Goal: Task Accomplishment & Management: Use online tool/utility

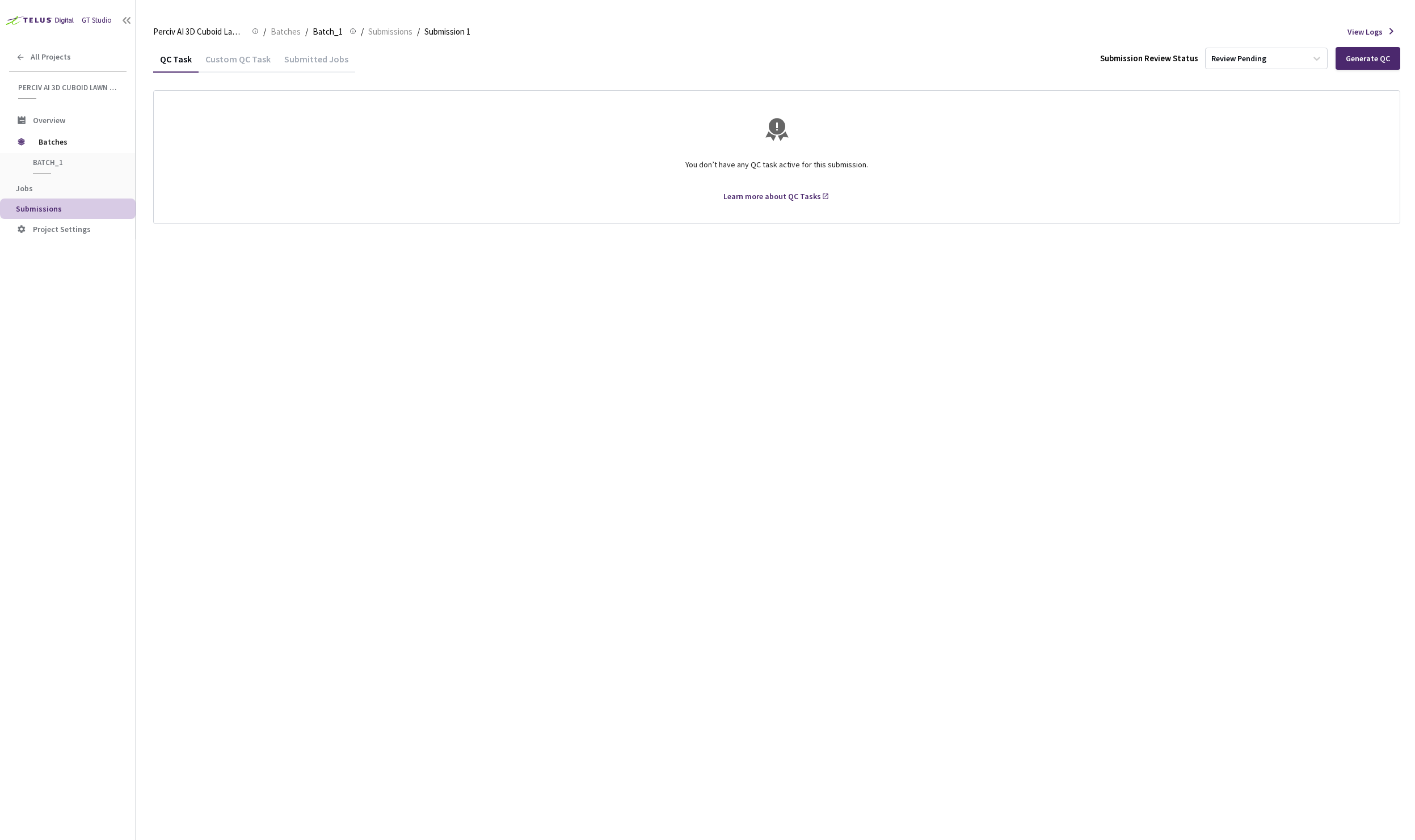
click at [240, 60] on div "Custom QC Task" at bounding box center [238, 63] width 79 height 19
click at [342, 64] on div "Submitted Jobs" at bounding box center [316, 63] width 78 height 19
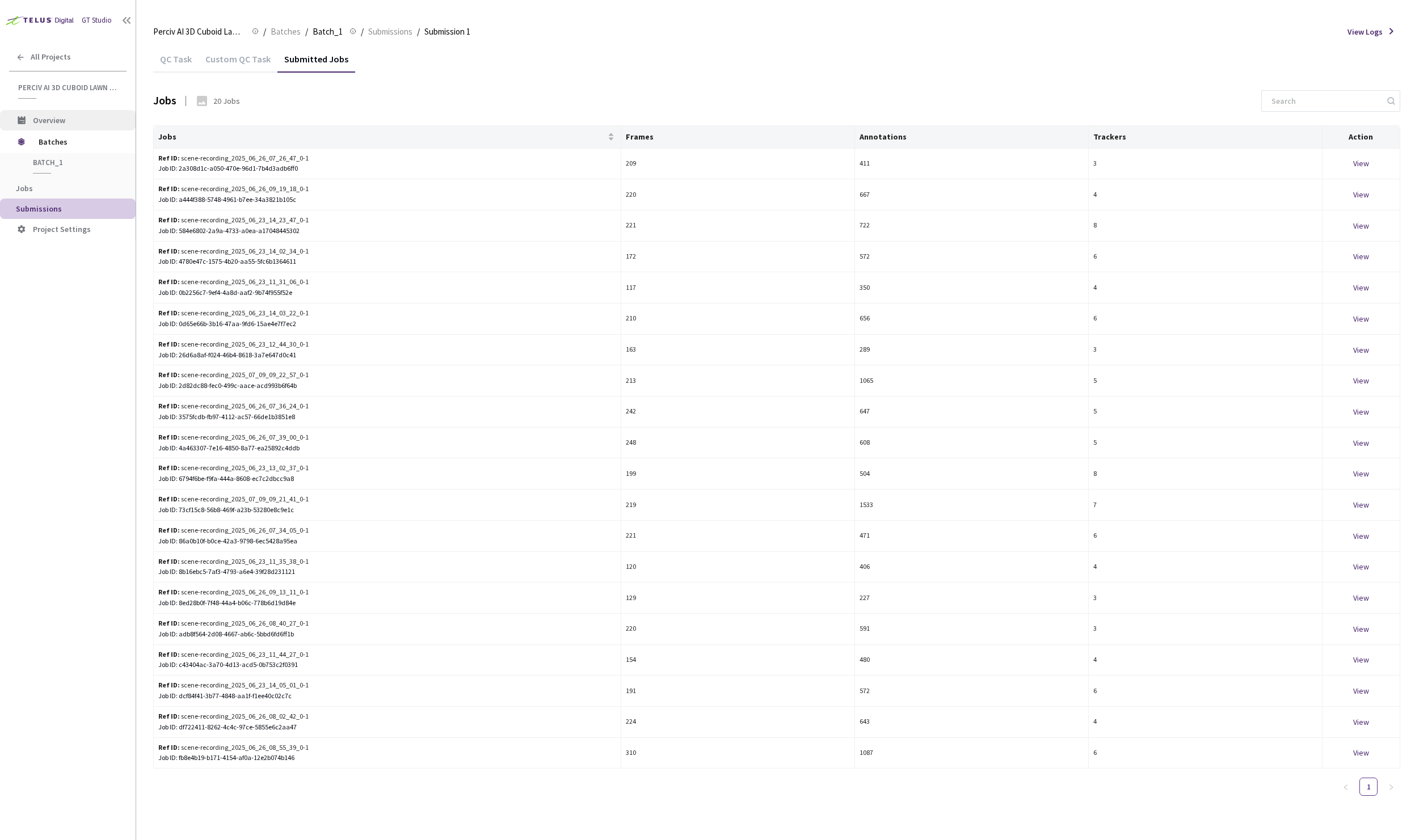
click at [48, 118] on span "Overview" at bounding box center [49, 120] width 32 height 10
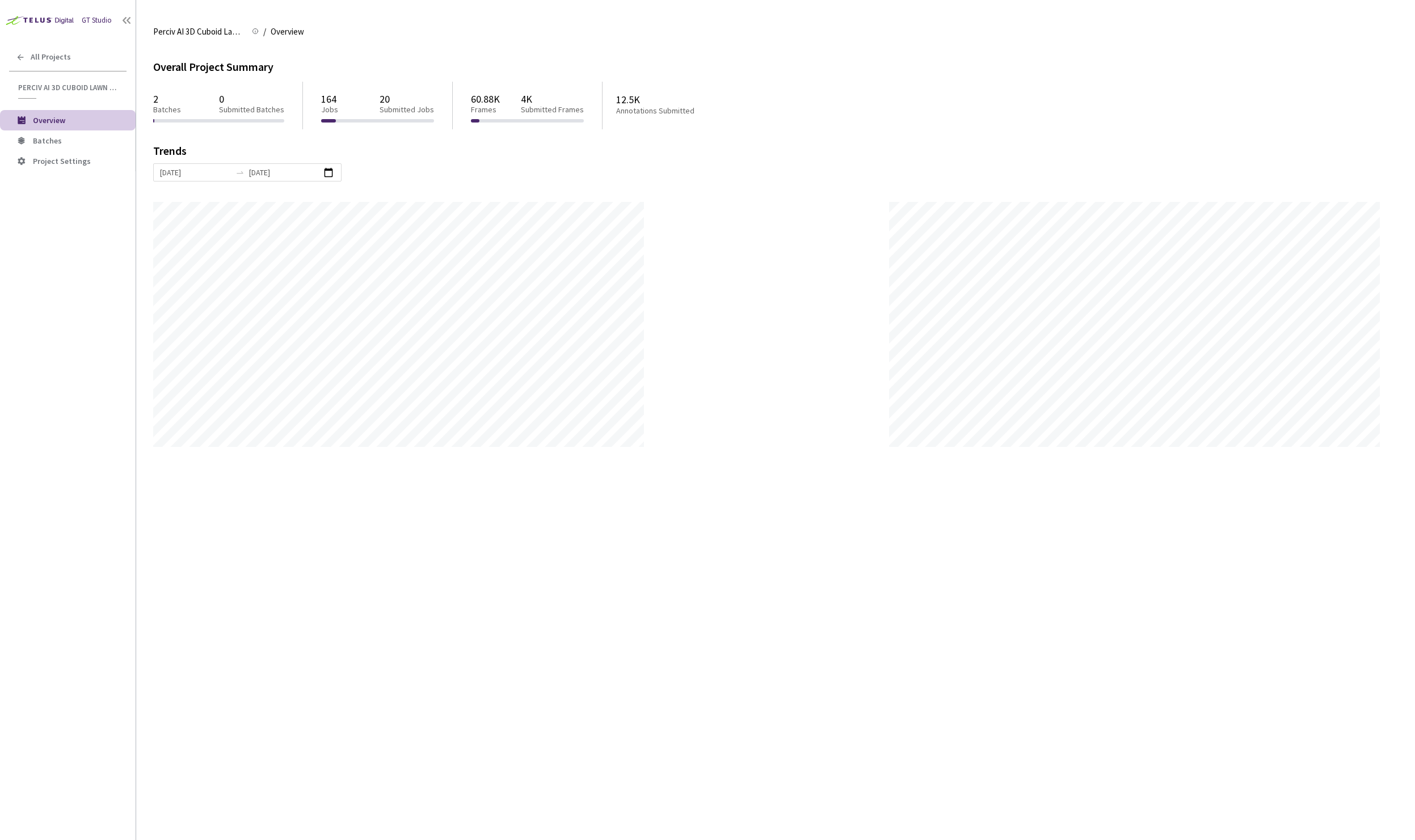
scroll to position [840, 1415]
click at [45, 140] on span "Batches" at bounding box center [47, 140] width 29 height 10
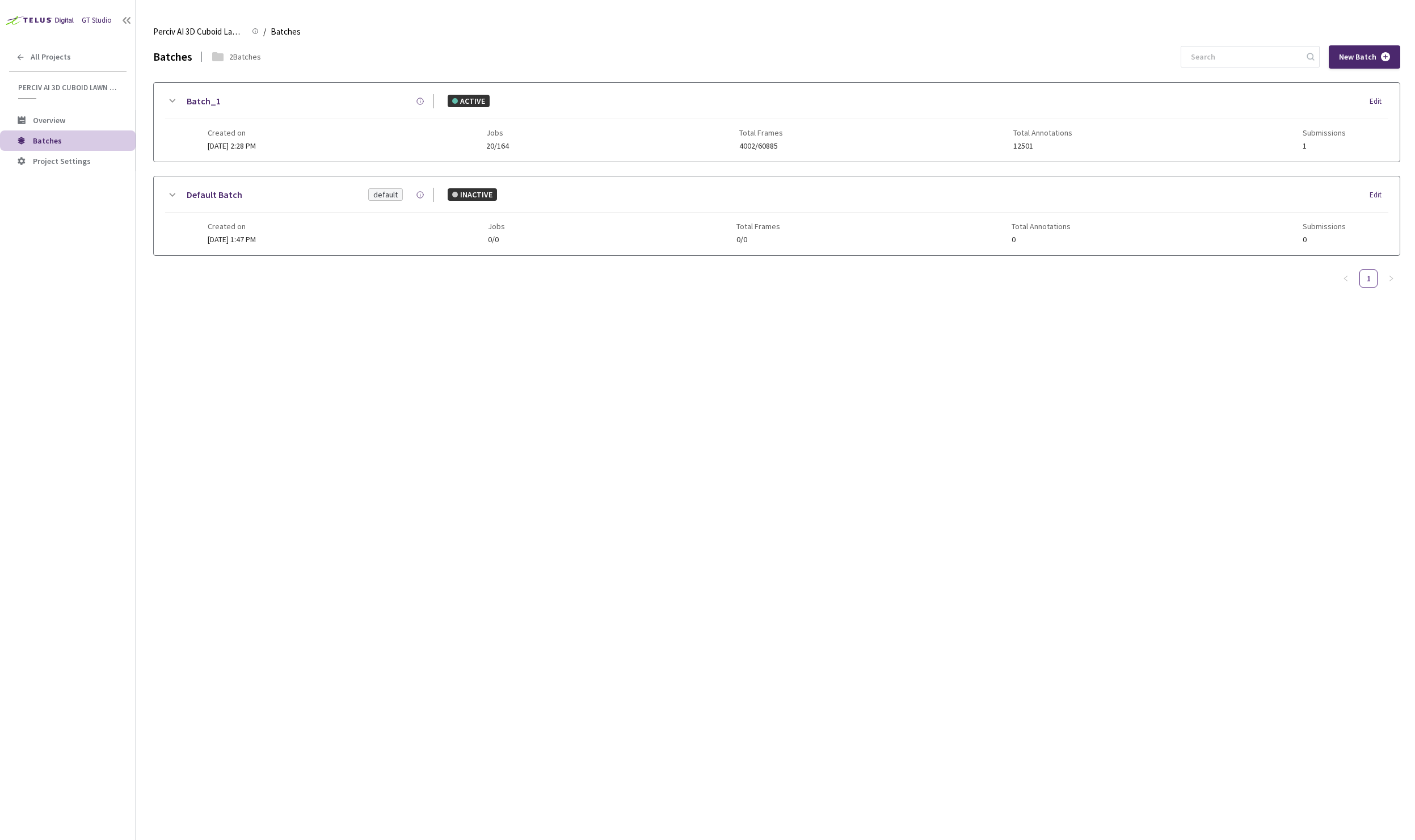
click at [212, 108] on div "Batch_1 ACTIVE Edit" at bounding box center [777, 106] width 1223 height 25
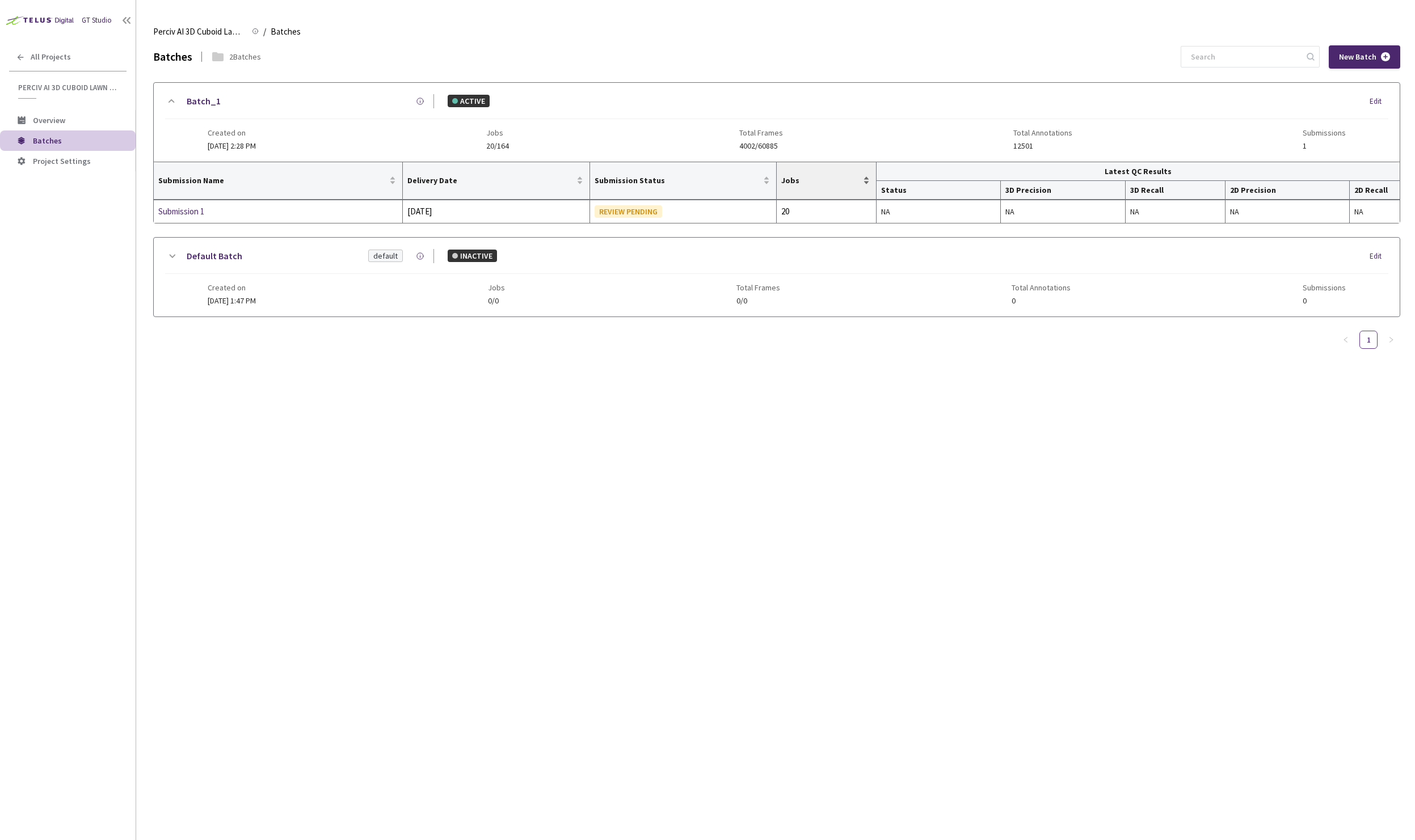
click at [848, 185] on span "Jobs" at bounding box center [821, 180] width 79 height 9
click at [183, 214] on div "Submission 1" at bounding box center [219, 212] width 121 height 14
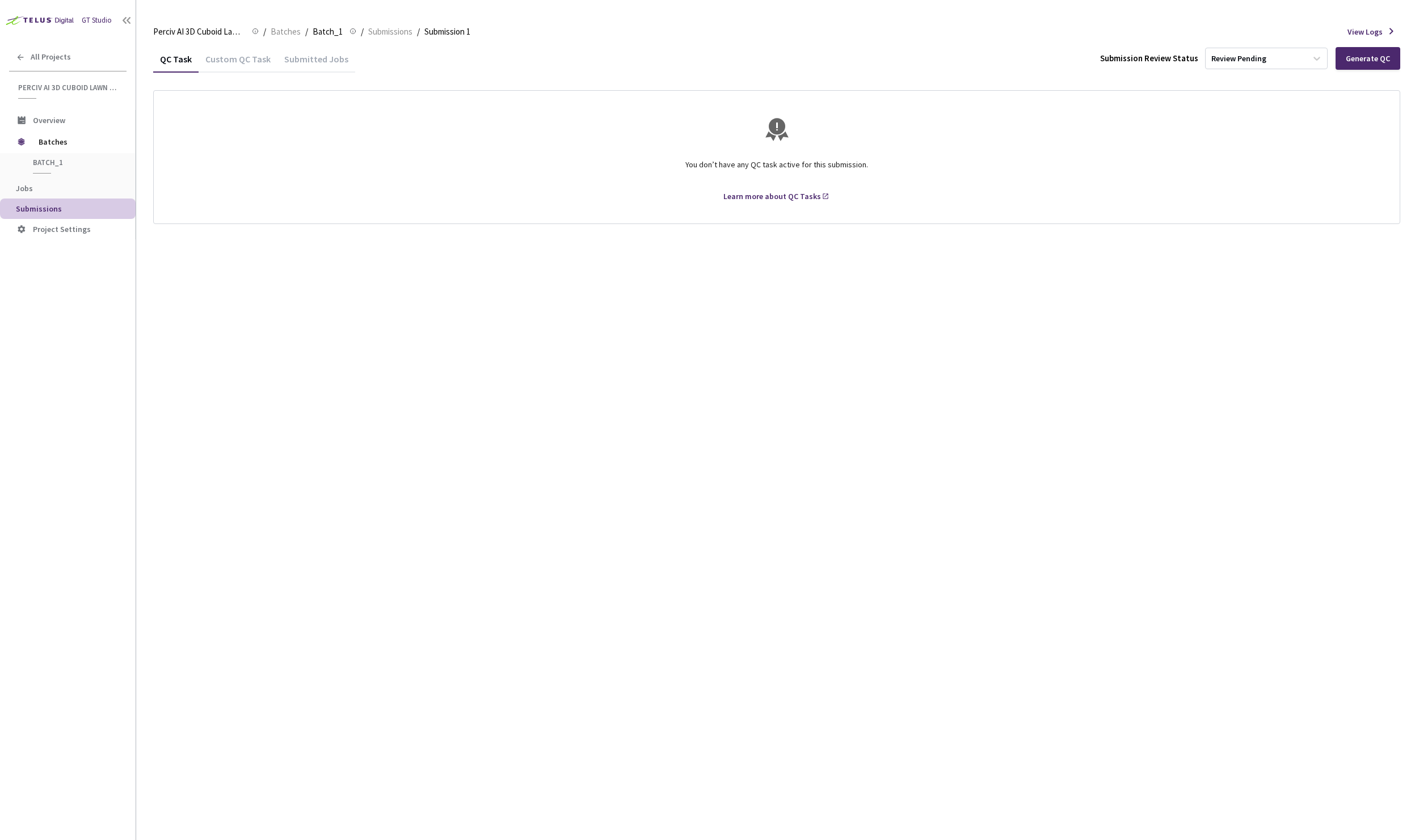
click at [219, 63] on div "Custom QC Task" at bounding box center [238, 63] width 79 height 19
click at [330, 65] on div "Submitted Jobs" at bounding box center [316, 63] width 78 height 19
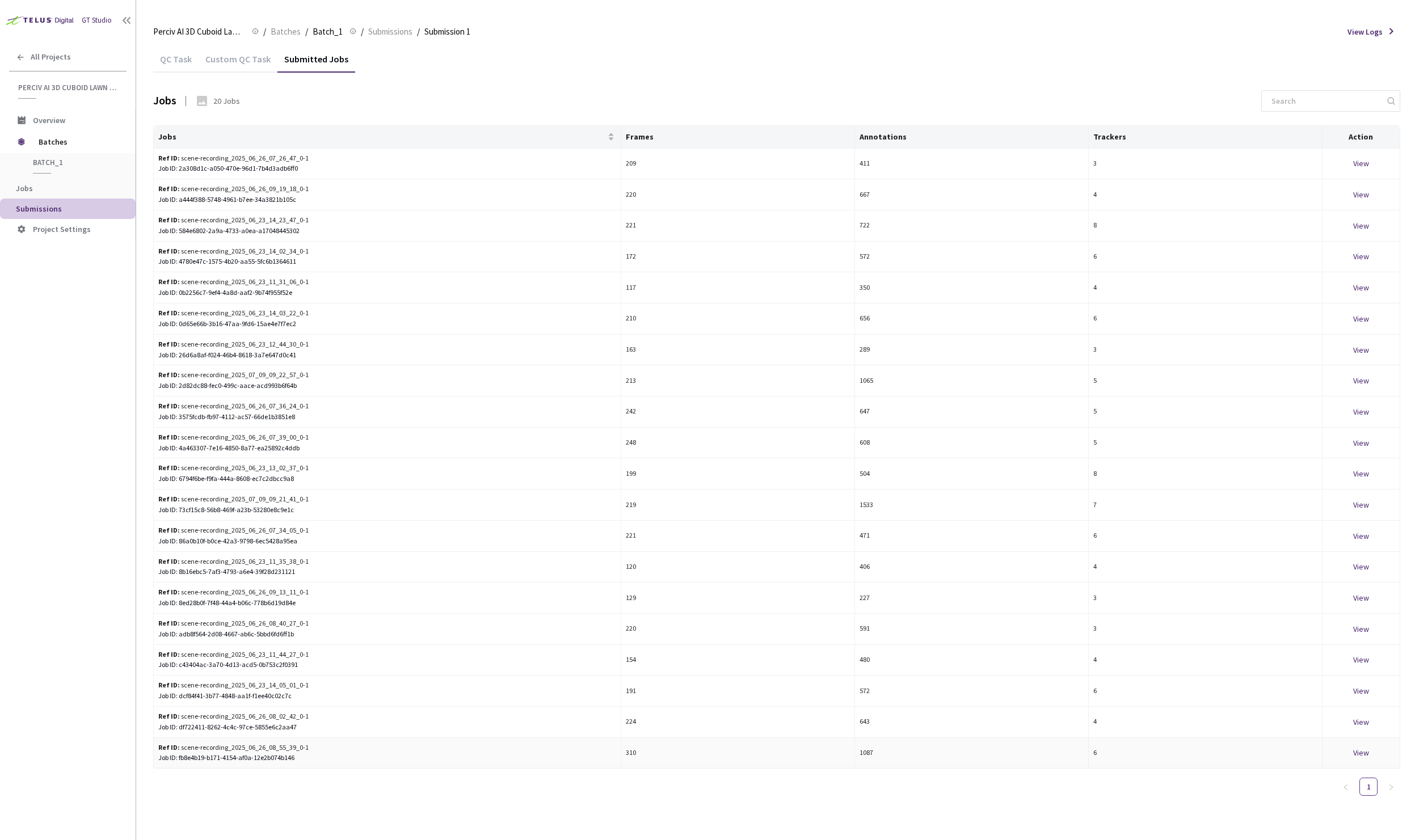
click at [1366, 751] on div "View" at bounding box center [1362, 753] width 68 height 12
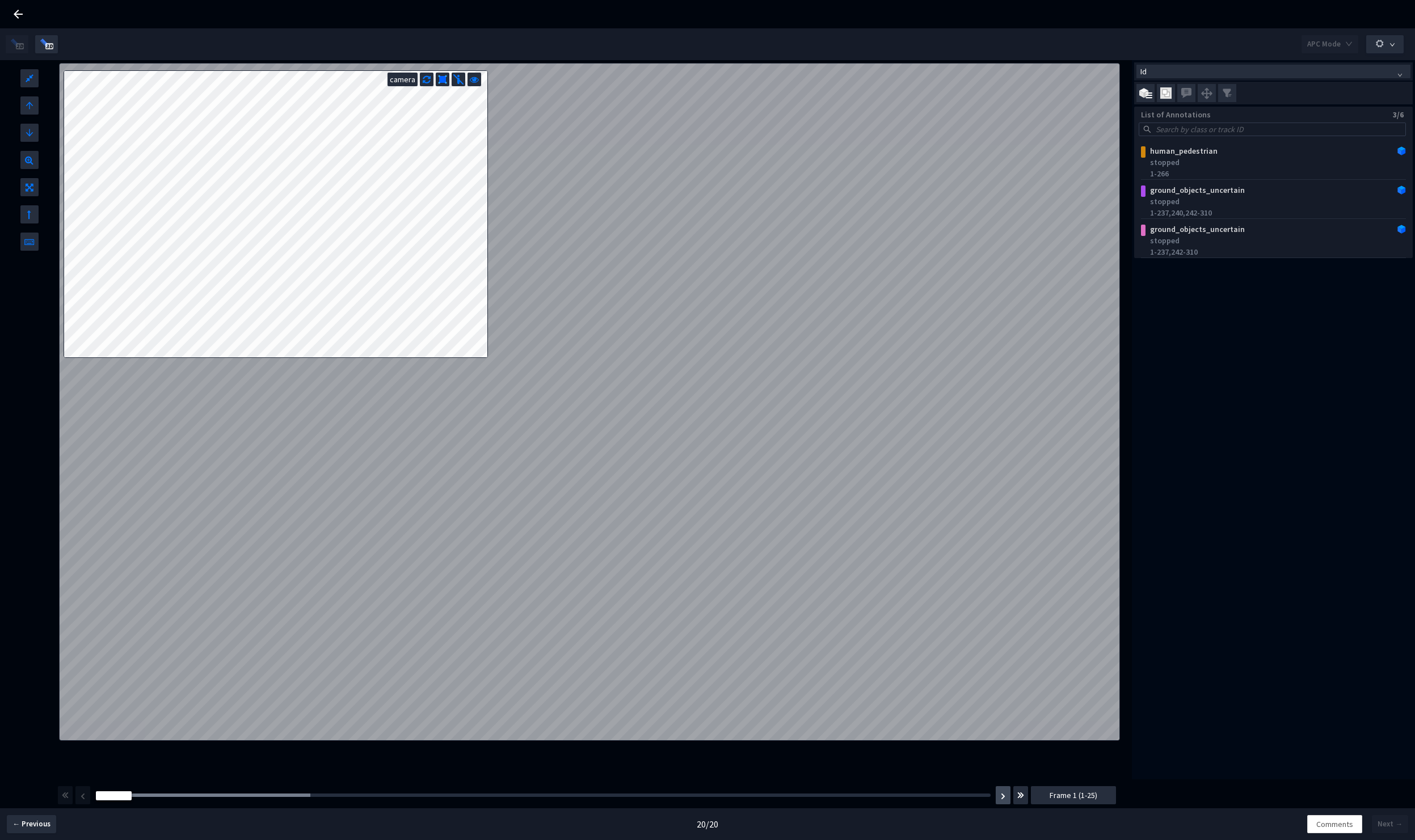
click at [1005, 794] on img "button" at bounding box center [1003, 797] width 5 height 7
click at [50, 45] on img "button" at bounding box center [47, 43] width 14 height 12
click at [1148, 91] on img at bounding box center [1146, 93] width 13 height 11
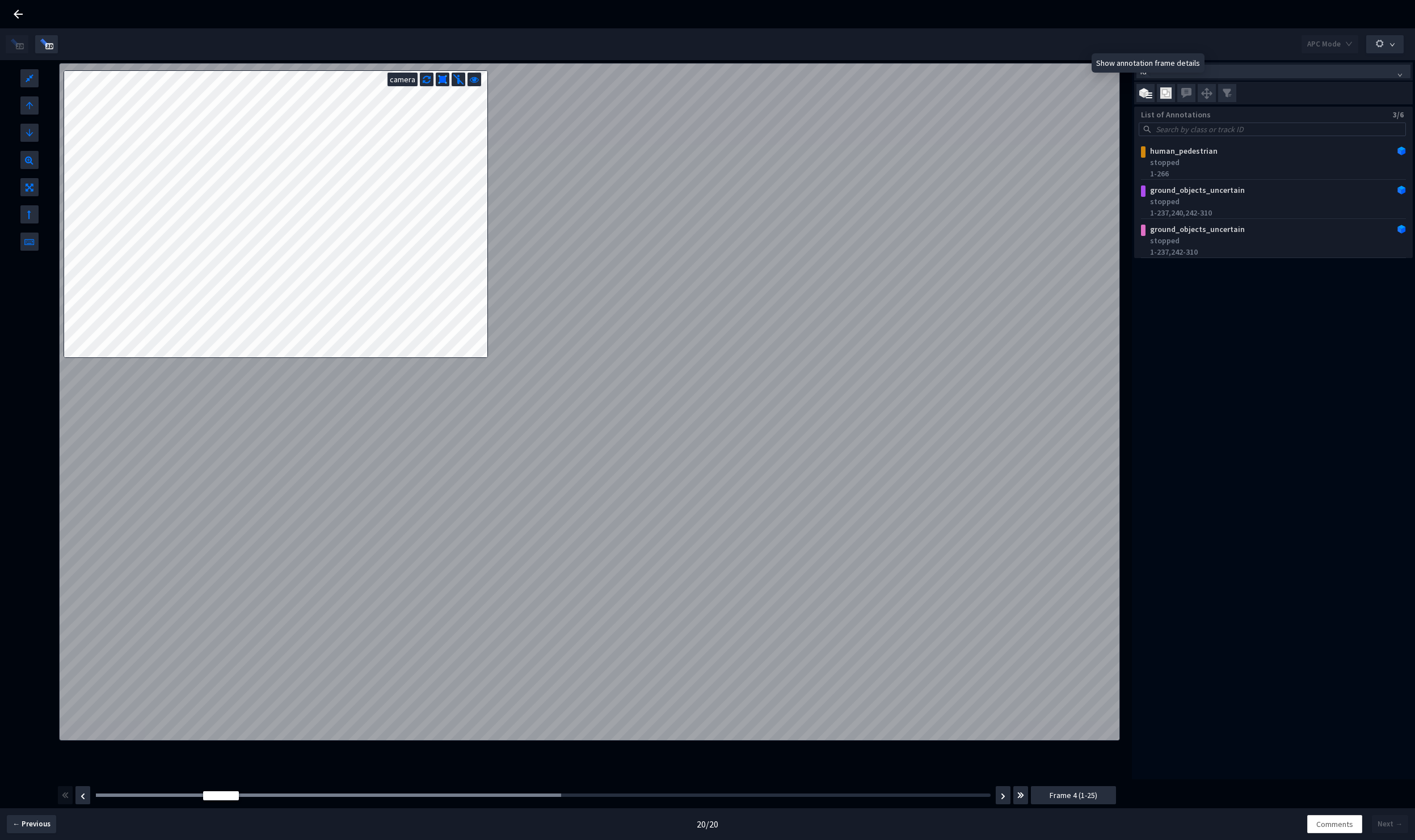
click at [0, 0] on input "checkbox" at bounding box center [0, 0] width 0 height 0
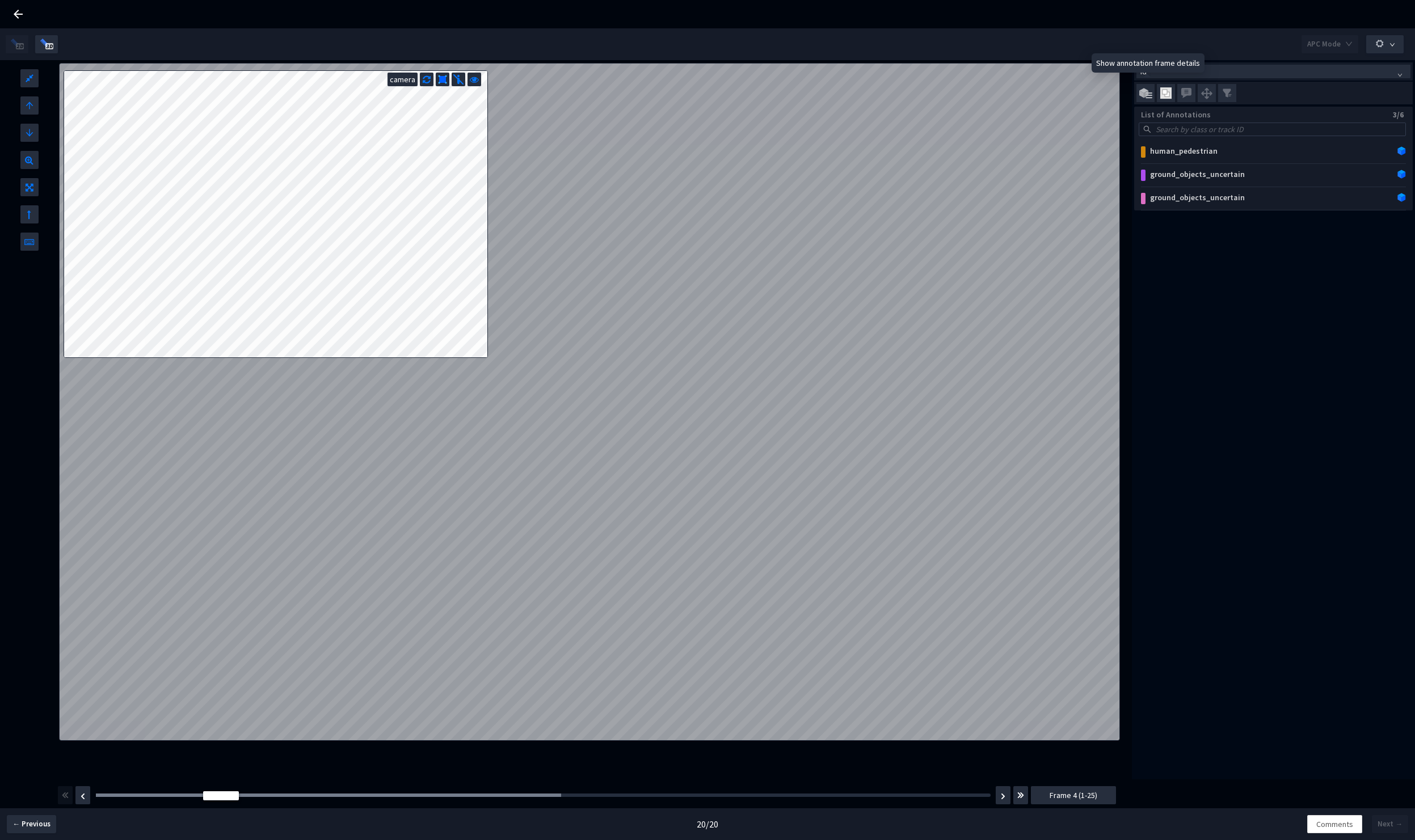
click at [1148, 91] on img at bounding box center [1146, 93] width 13 height 11
click at [0, 0] on input "checkbox" at bounding box center [0, 0] width 0 height 0
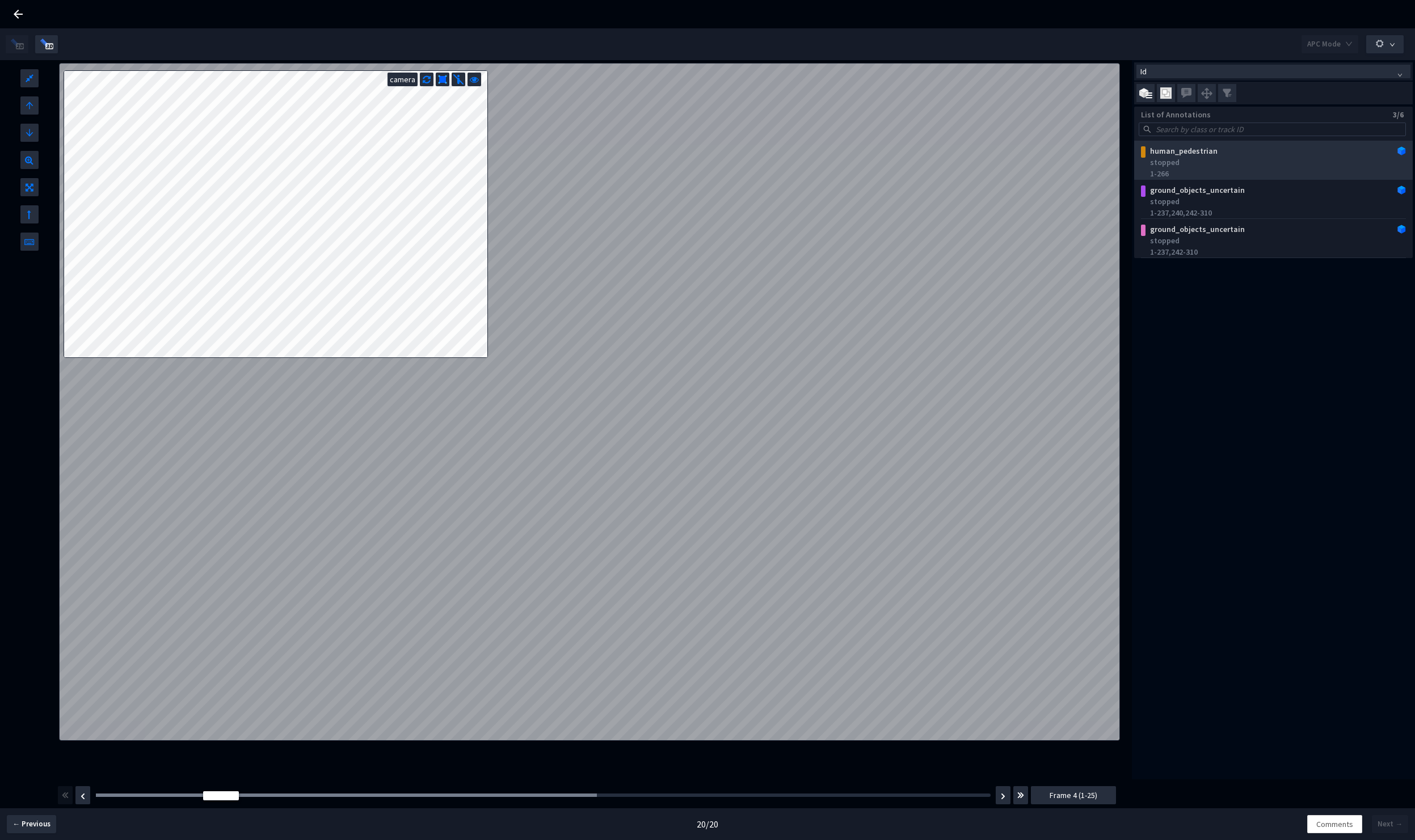
click at [1338, 162] on div "stopped" at bounding box center [1276, 162] width 251 height 12
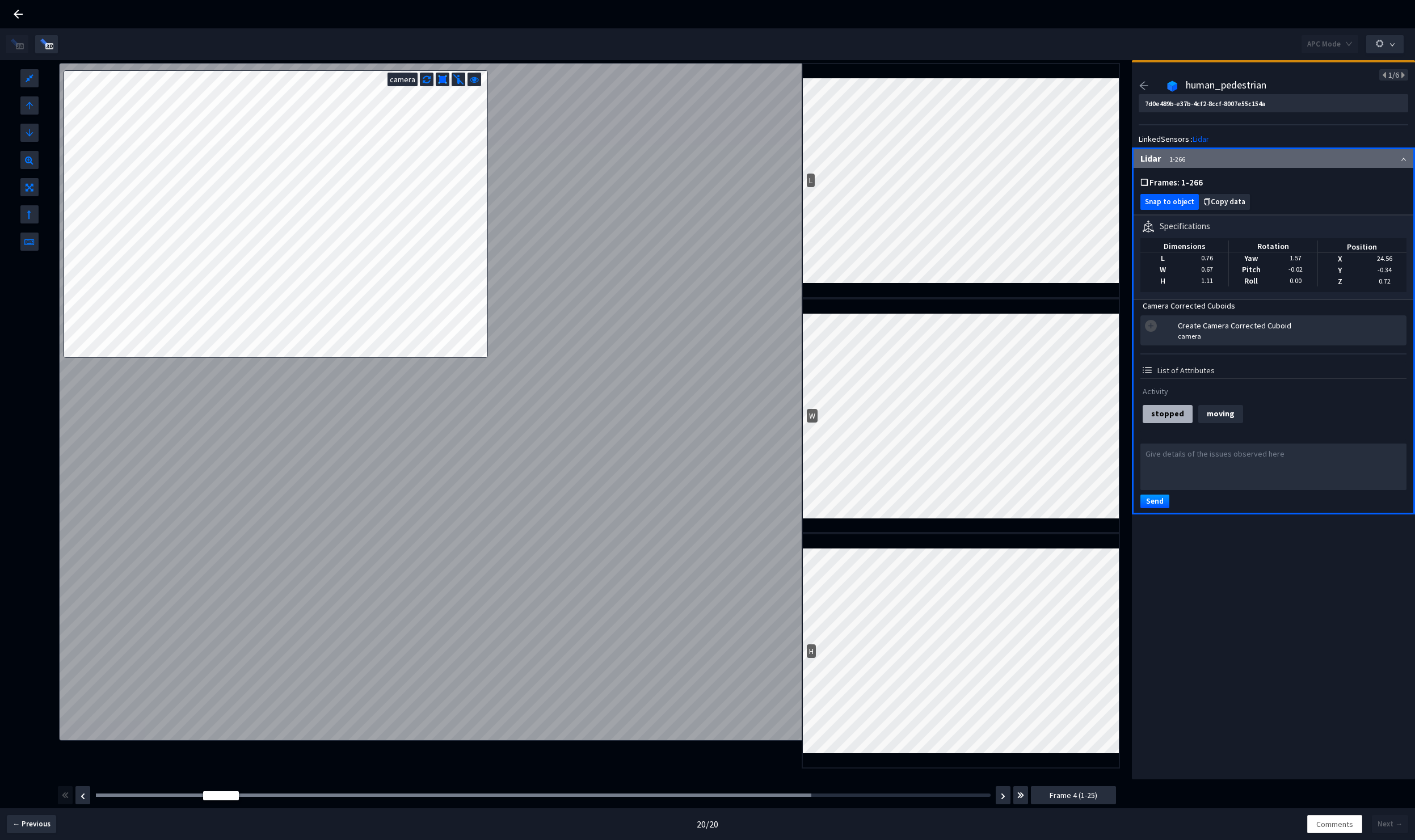
click at [1178, 205] on span "Snap to object" at bounding box center [1169, 202] width 49 height 9
click at [85, 795] on img "button" at bounding box center [83, 797] width 5 height 7
click at [1003, 801] on button "button" at bounding box center [1003, 795] width 15 height 18
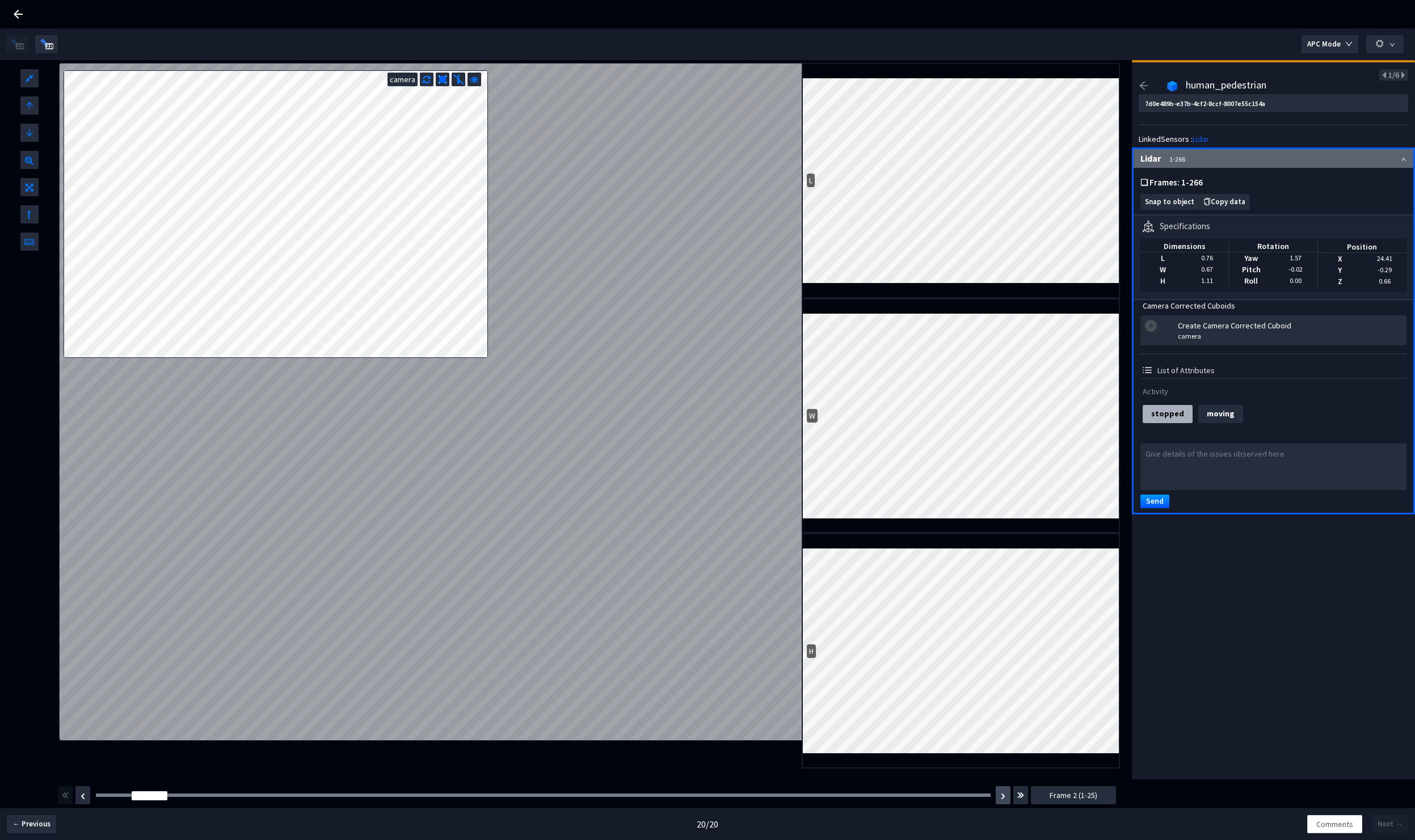
click at [1003, 801] on button "button" at bounding box center [1003, 795] width 15 height 18
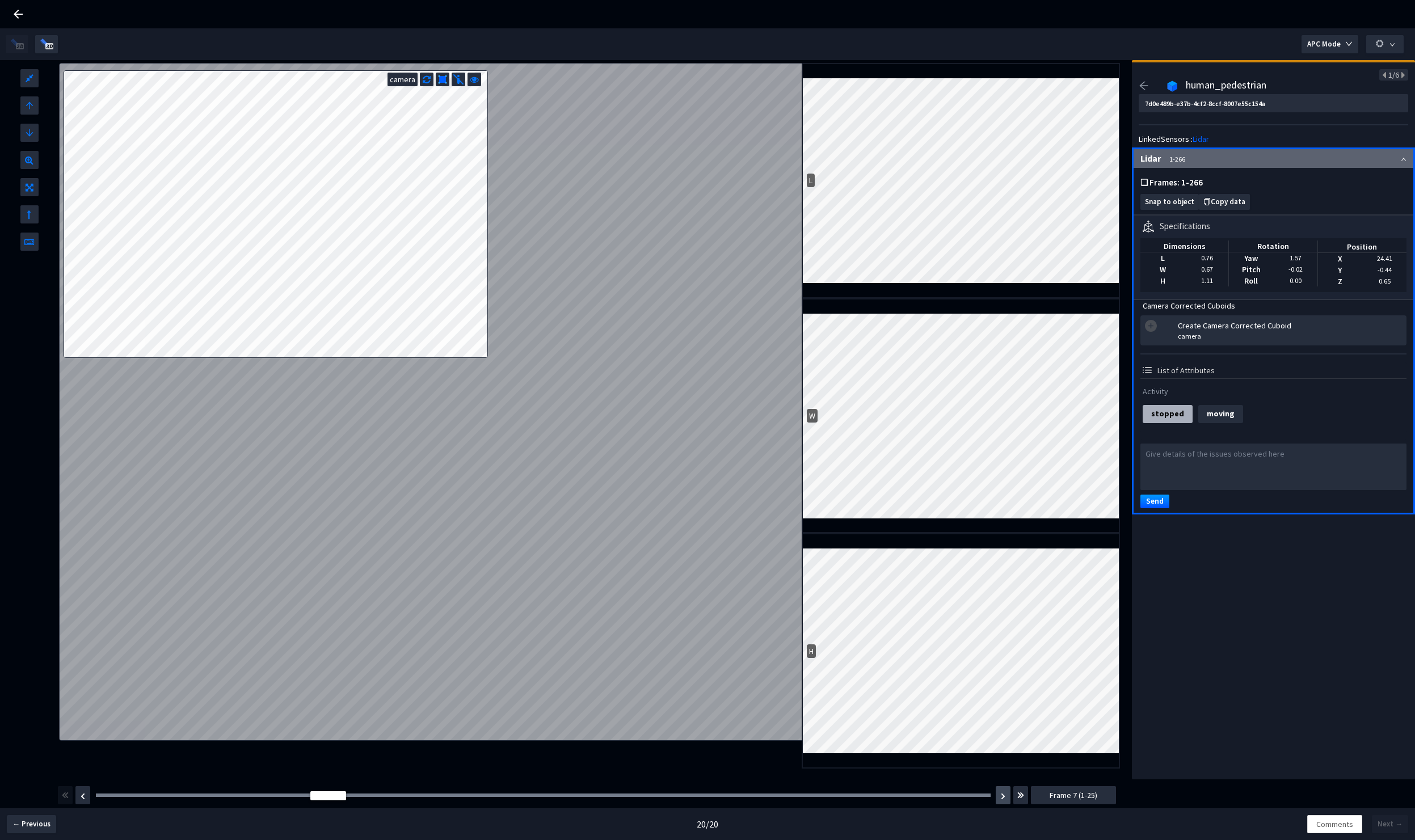
click at [1003, 801] on button "button" at bounding box center [1003, 795] width 15 height 18
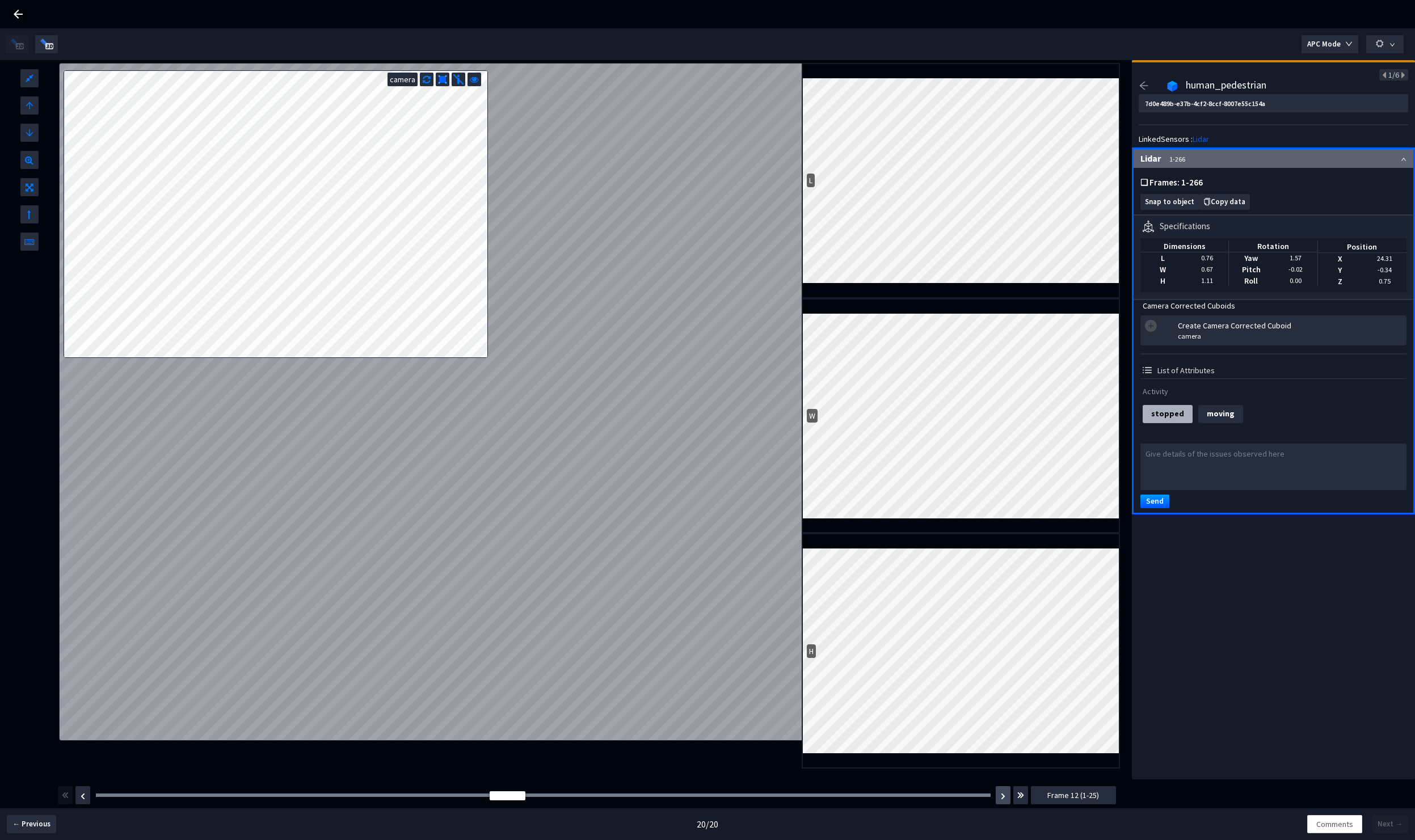
click at [1003, 801] on button "button" at bounding box center [1003, 795] width 15 height 18
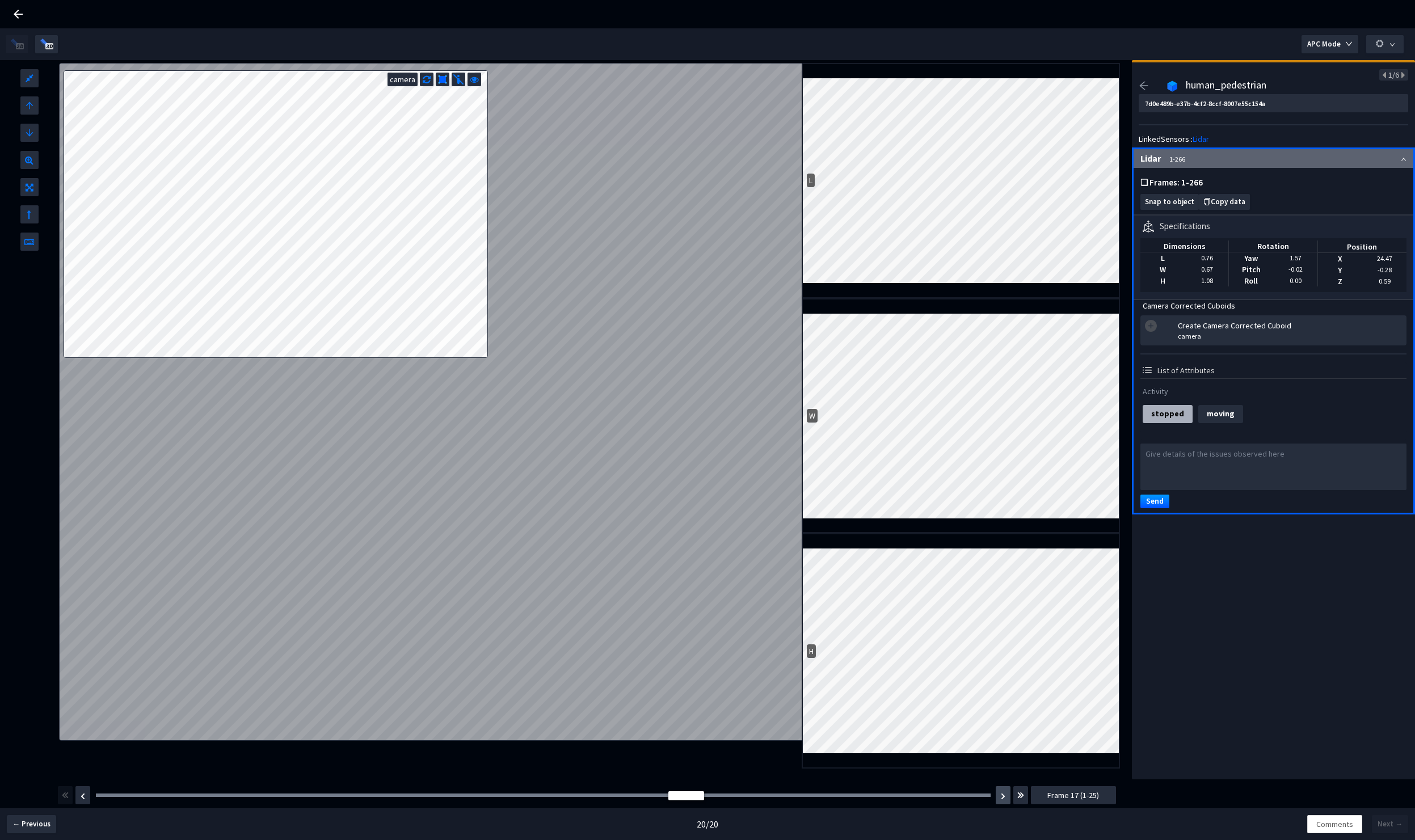
click at [1003, 801] on button "button" at bounding box center [1003, 795] width 15 height 18
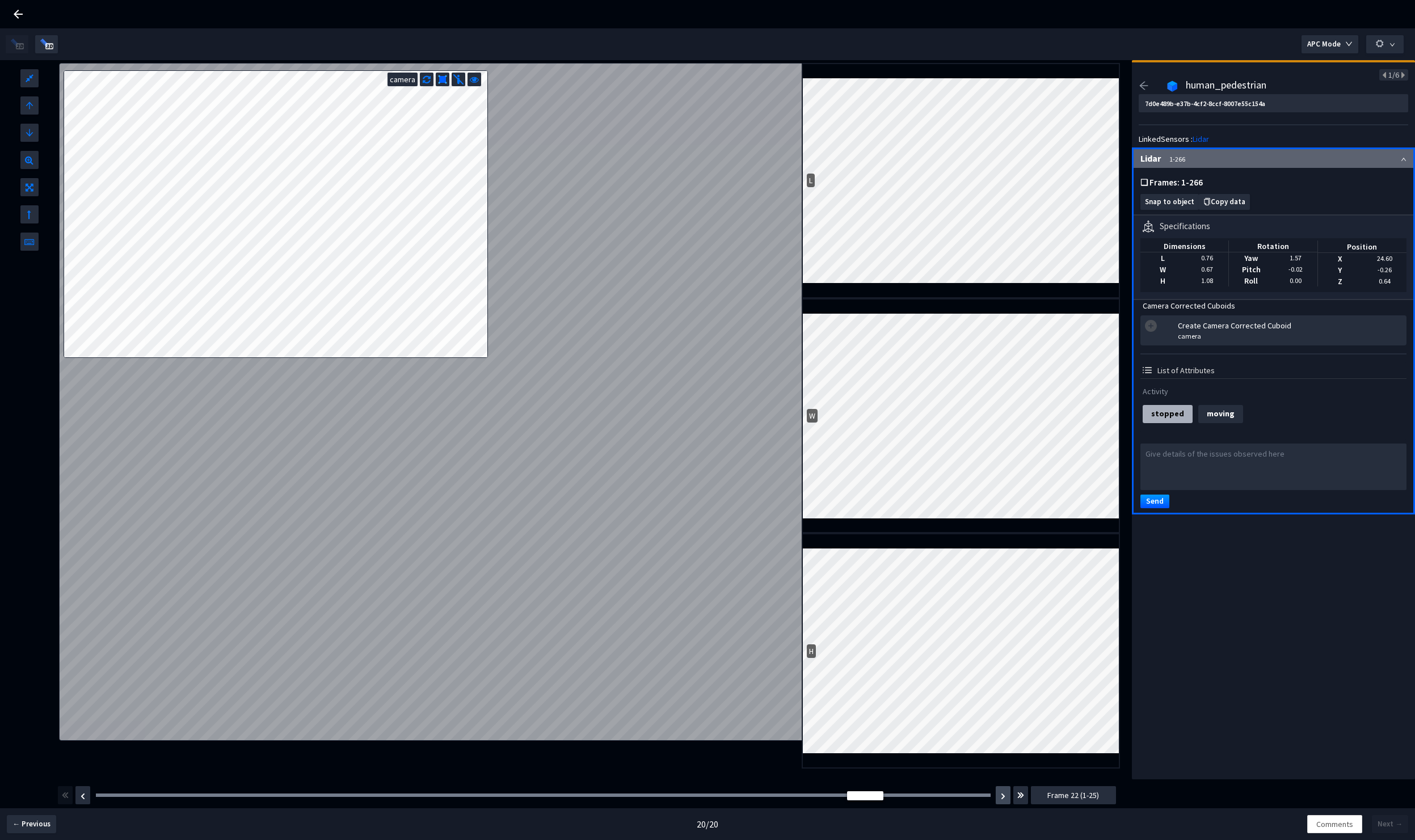
click at [1003, 801] on button "button" at bounding box center [1003, 795] width 15 height 18
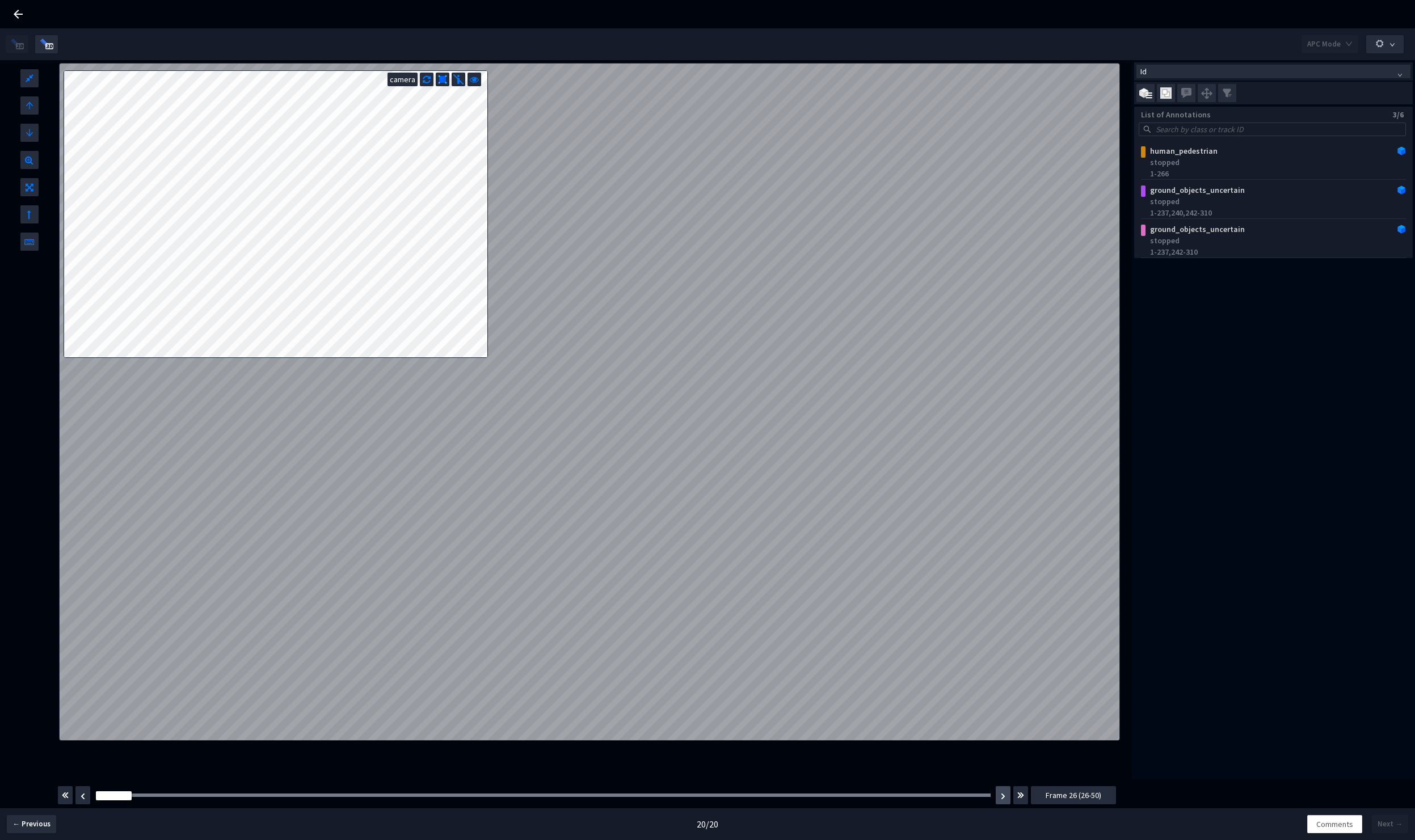
click at [1003, 797] on img "button" at bounding box center [1003, 797] width 5 height 7
click at [1002, 800] on button "button" at bounding box center [1003, 795] width 15 height 18
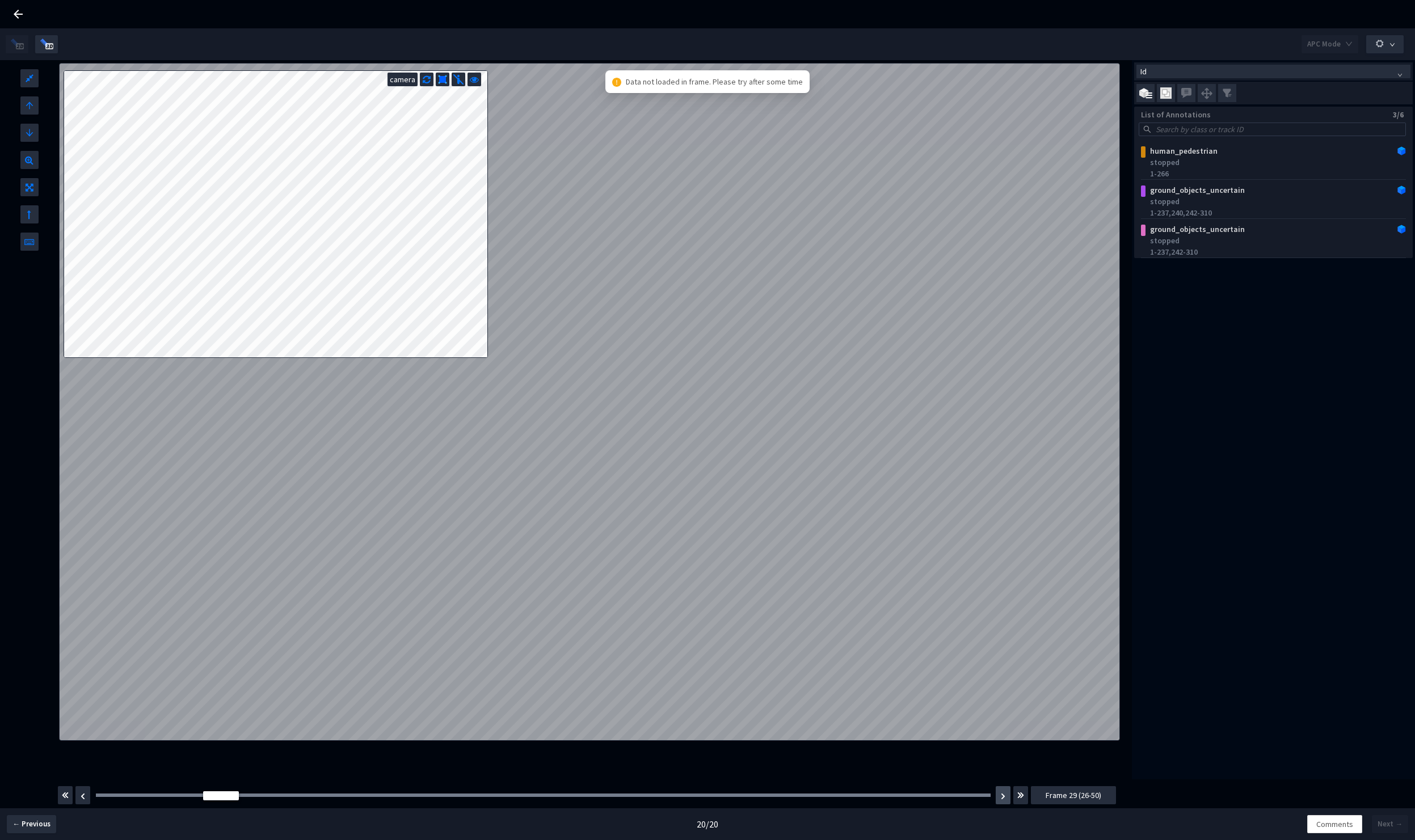
click at [1002, 800] on button "button" at bounding box center [1003, 795] width 15 height 18
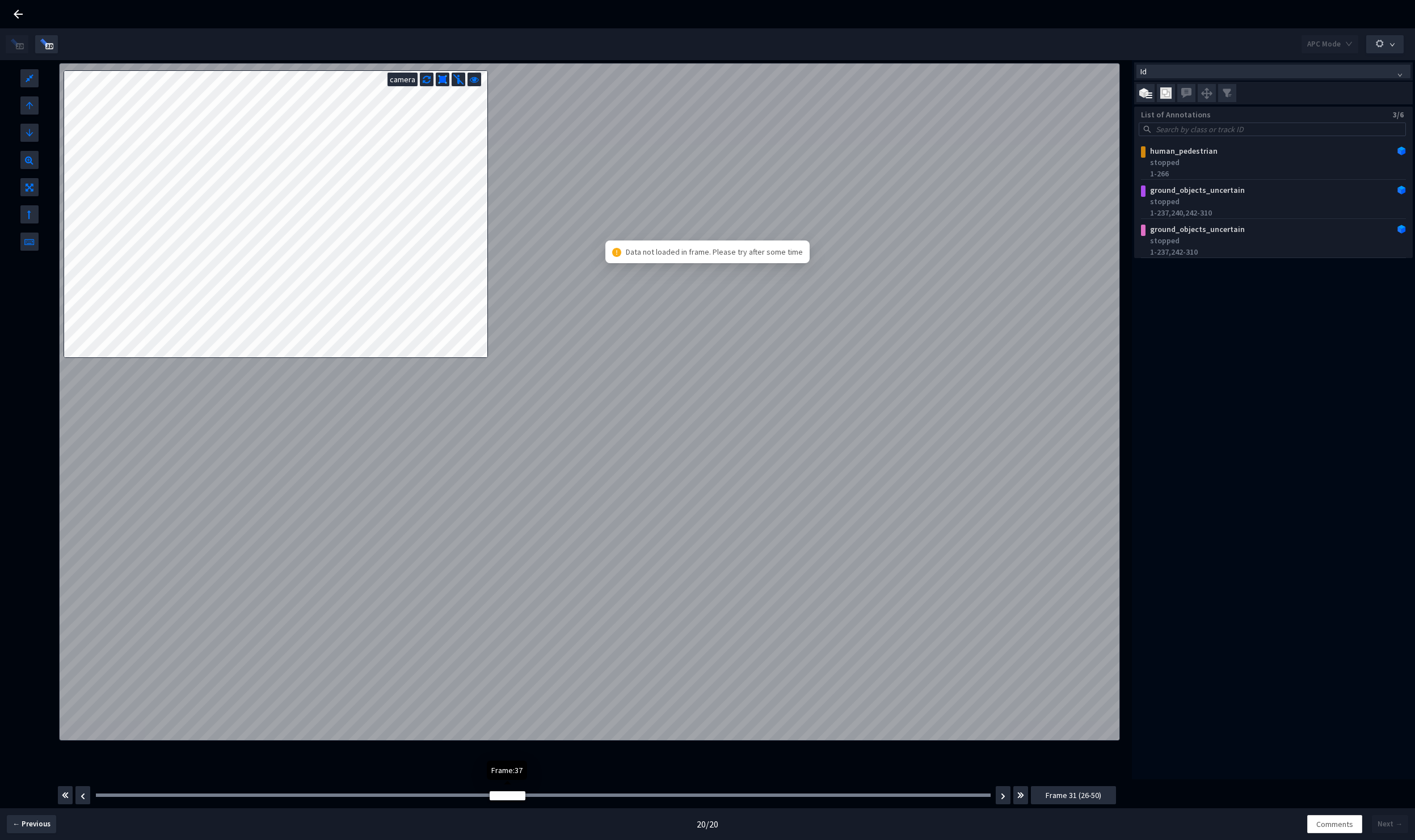
drag, startPoint x: 265, startPoint y: 797, endPoint x: 491, endPoint y: 797, distance: 226.0
click at [491, 797] on div at bounding box center [507, 795] width 36 height 9
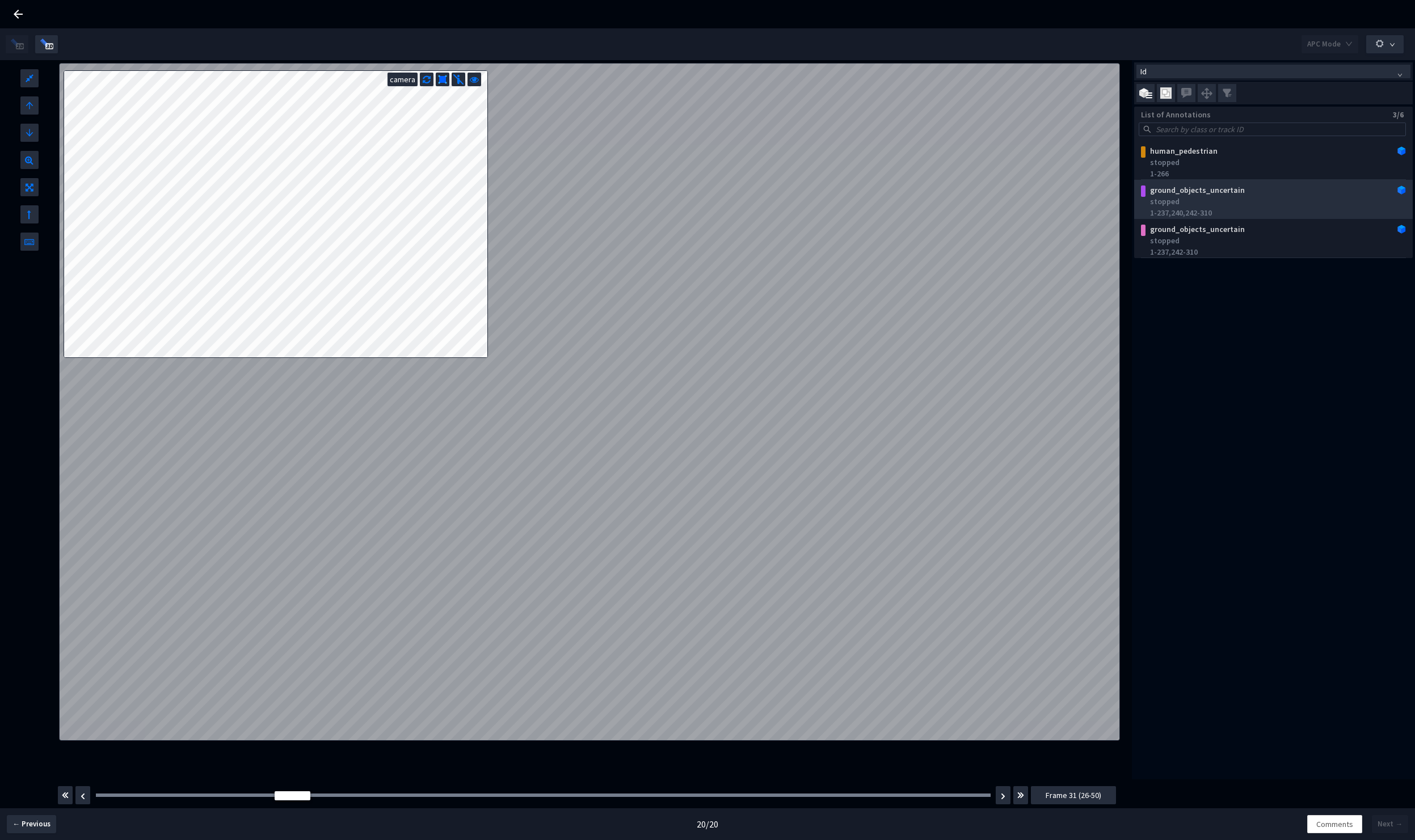
click at [1191, 197] on div "stopped" at bounding box center [1276, 201] width 251 height 12
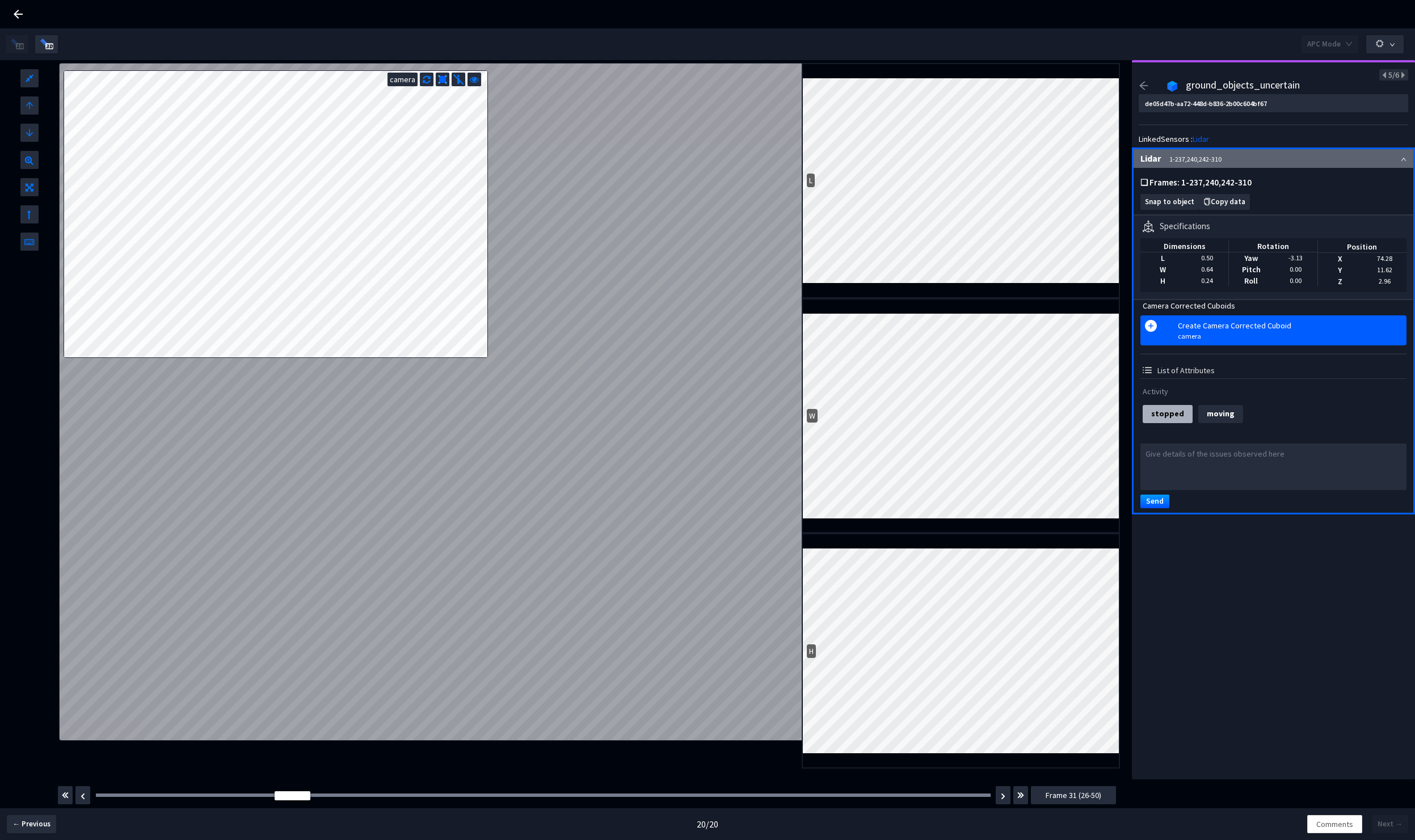
click at [1224, 333] on div "camera" at bounding box center [1292, 336] width 229 height 9
click at [1145, 326] on icon "plus-circle" at bounding box center [1151, 326] width 12 height 12
click at [1169, 204] on span "Snap to object" at bounding box center [1169, 202] width 49 height 9
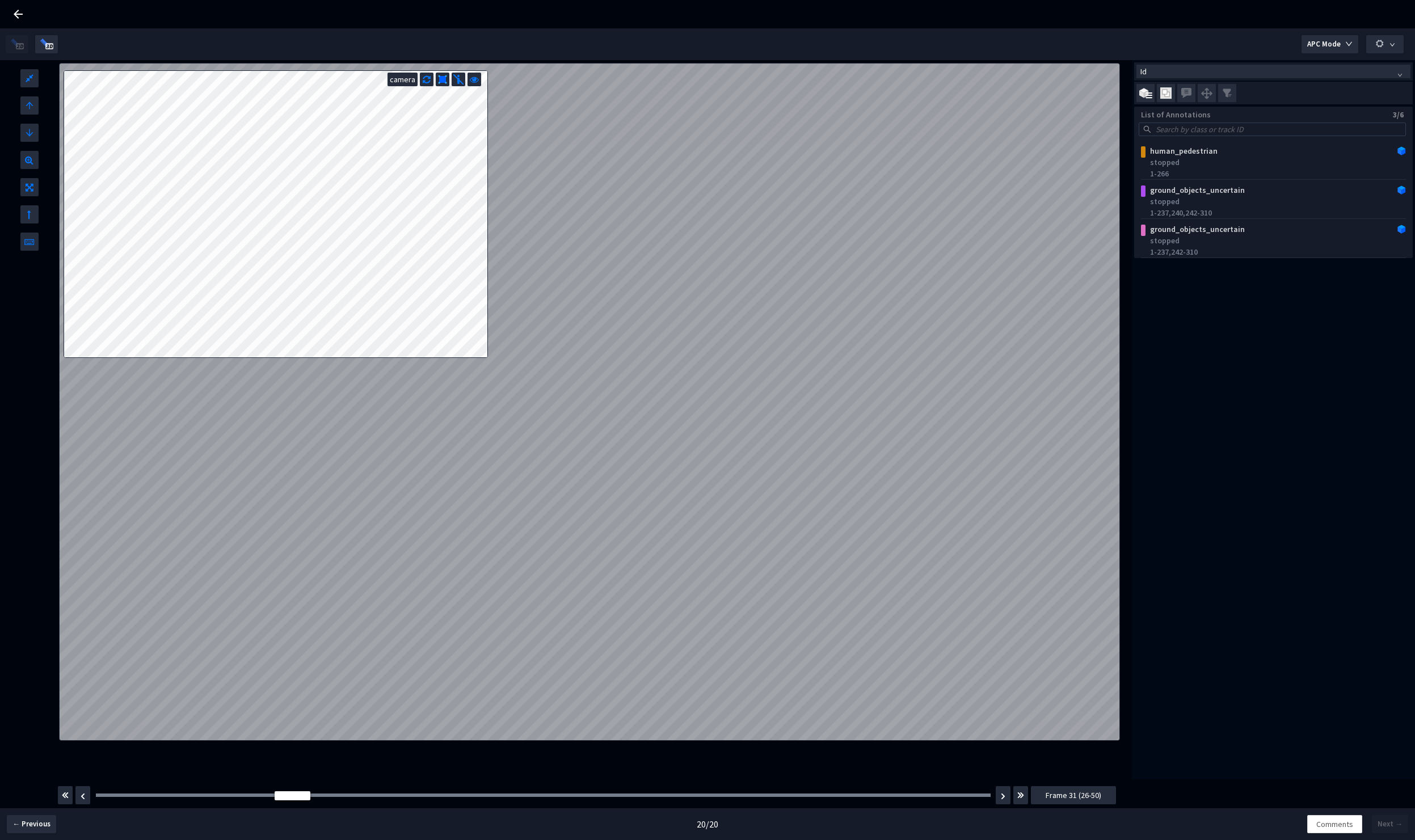
click at [408, 82] on div "camera" at bounding box center [402, 79] width 30 height 14
click at [425, 79] on icon at bounding box center [427, 78] width 8 height 12
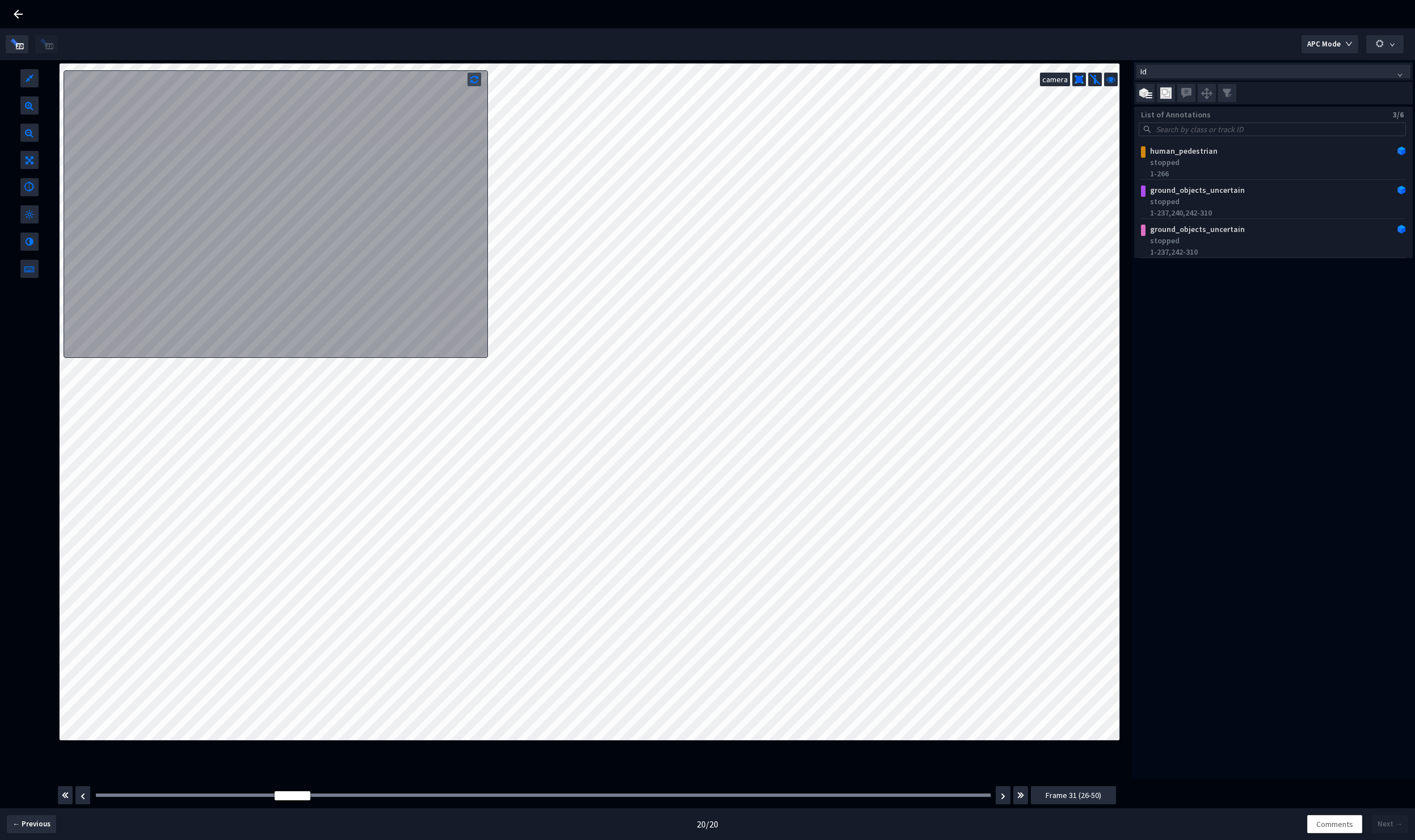
click at [477, 80] on icon at bounding box center [475, 78] width 8 height 12
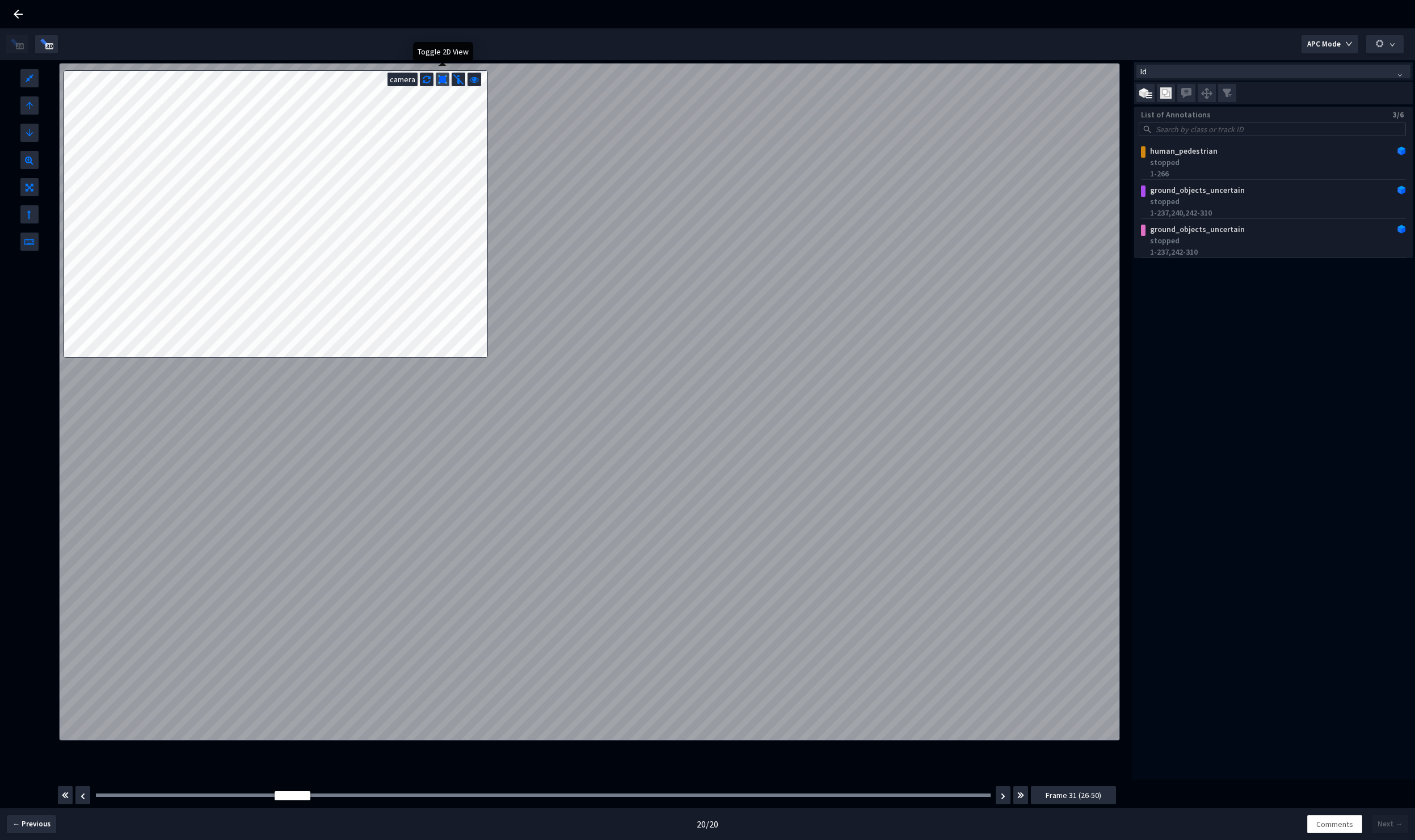
click at [443, 81] on img at bounding box center [442, 79] width 9 height 9
click at [443, 81] on img at bounding box center [443, 79] width 9 height 9
click at [443, 81] on img at bounding box center [442, 79] width 9 height 9
click at [443, 81] on img at bounding box center [443, 79] width 9 height 9
click at [445, 82] on img at bounding box center [442, 79] width 9 height 9
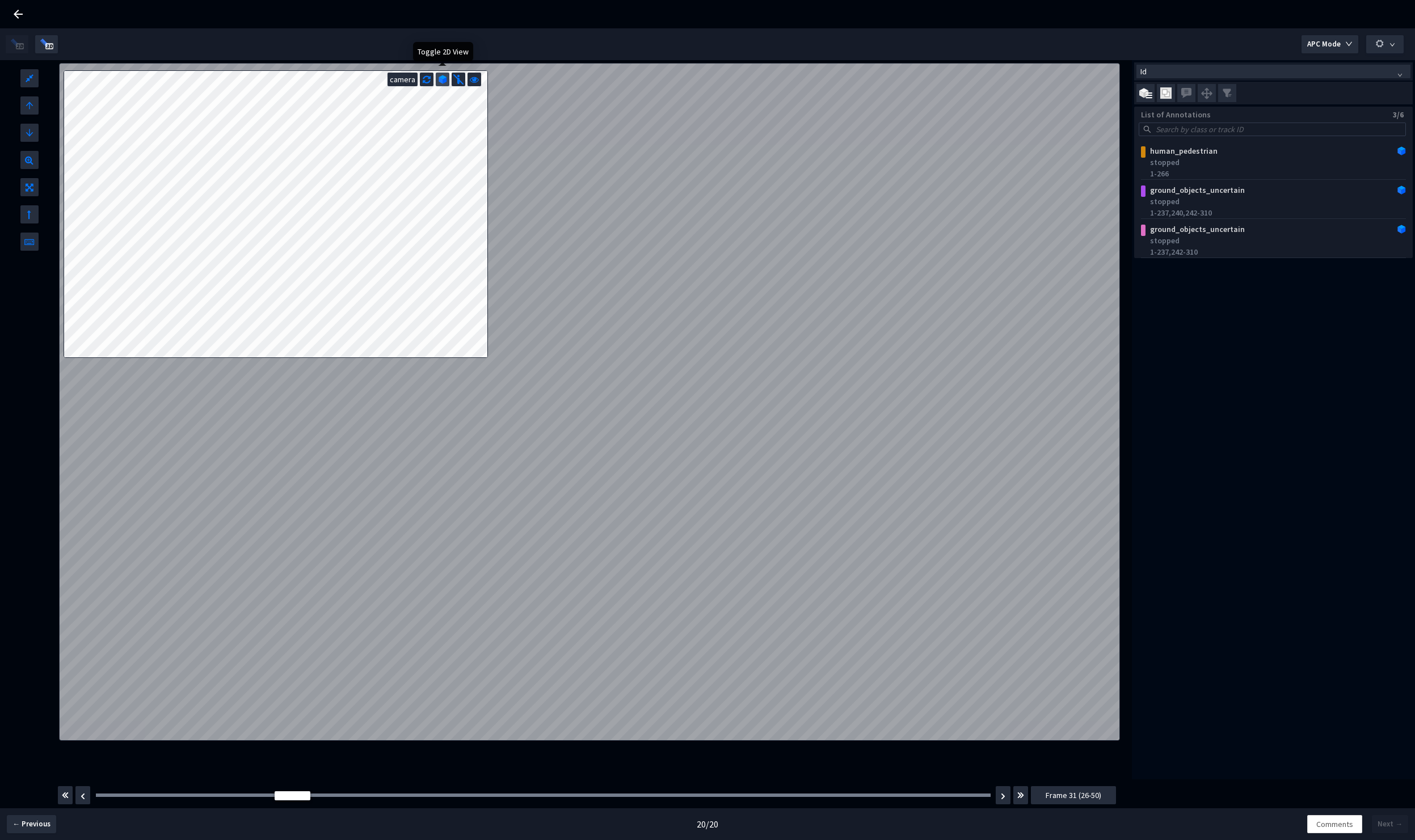
click at [445, 82] on img at bounding box center [443, 79] width 9 height 9
click at [445, 82] on img at bounding box center [442, 79] width 9 height 9
click at [445, 82] on img at bounding box center [443, 79] width 9 height 9
click at [460, 81] on img at bounding box center [458, 79] width 12 height 12
click at [475, 83] on icon at bounding box center [474, 78] width 9 height 12
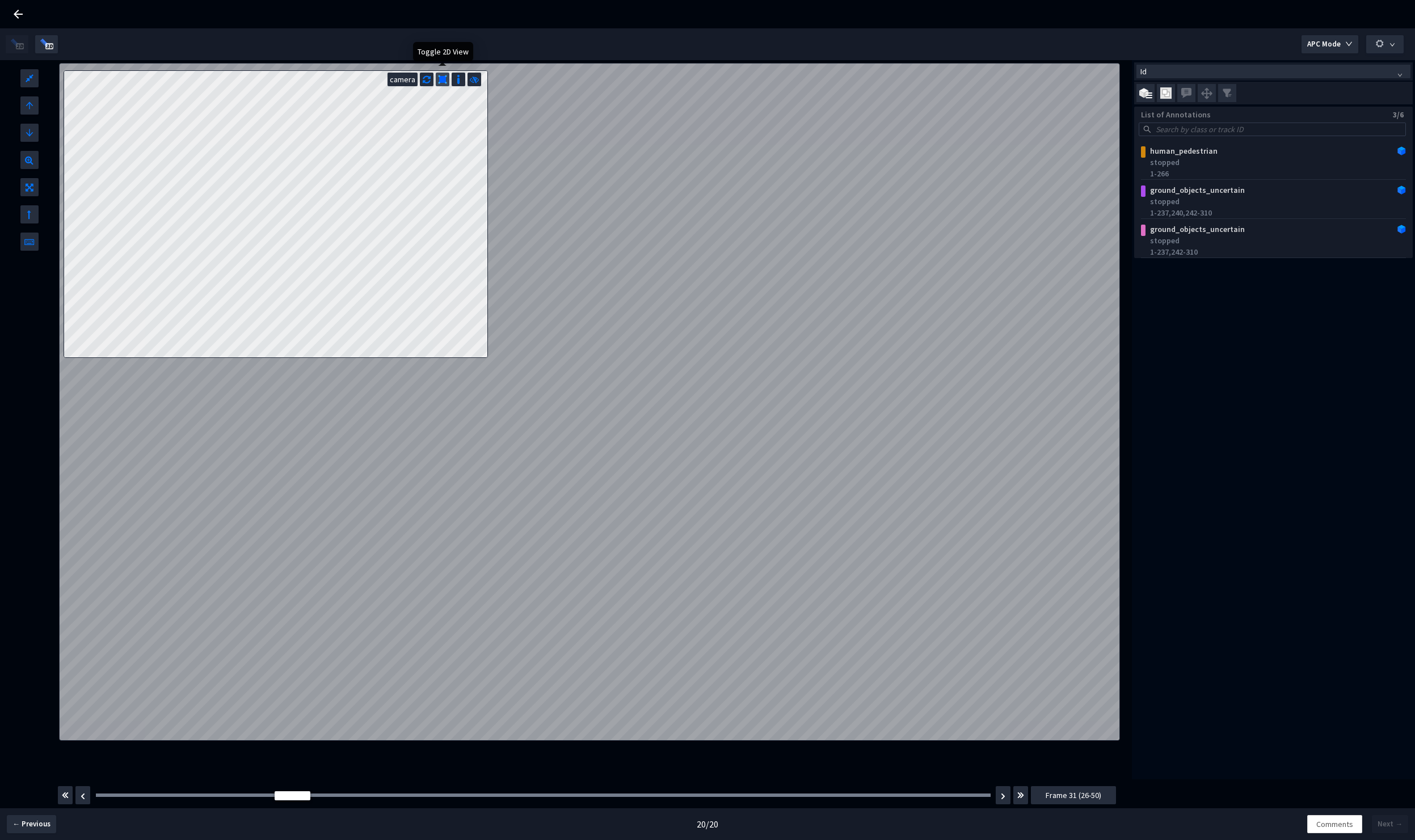
click at [441, 85] on div at bounding box center [443, 79] width 14 height 14
click at [443, 83] on img at bounding box center [443, 79] width 9 height 9
click at [443, 83] on img at bounding box center [442, 79] width 9 height 9
click at [426, 83] on icon at bounding box center [427, 78] width 8 height 12
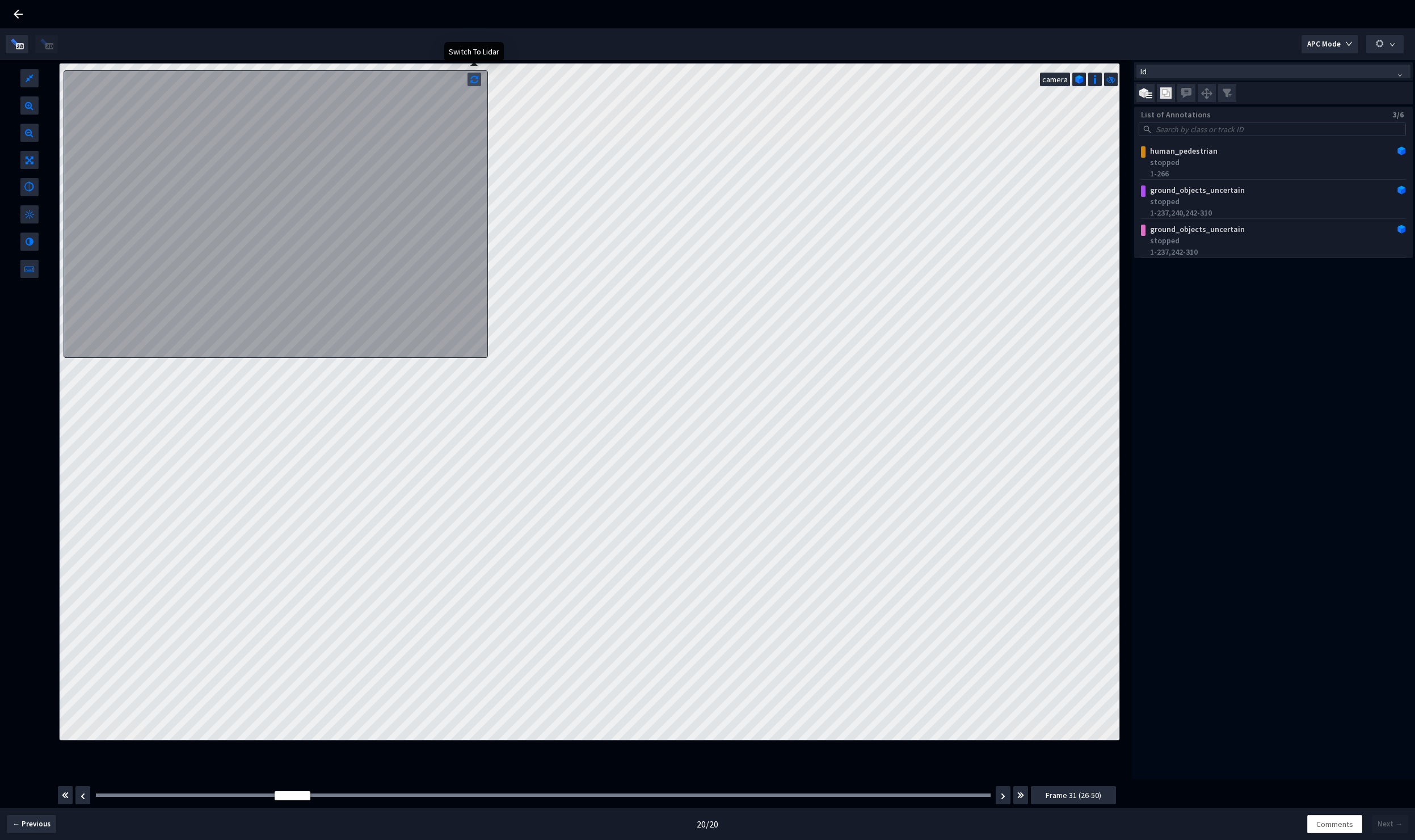
click at [477, 81] on icon at bounding box center [475, 78] width 8 height 12
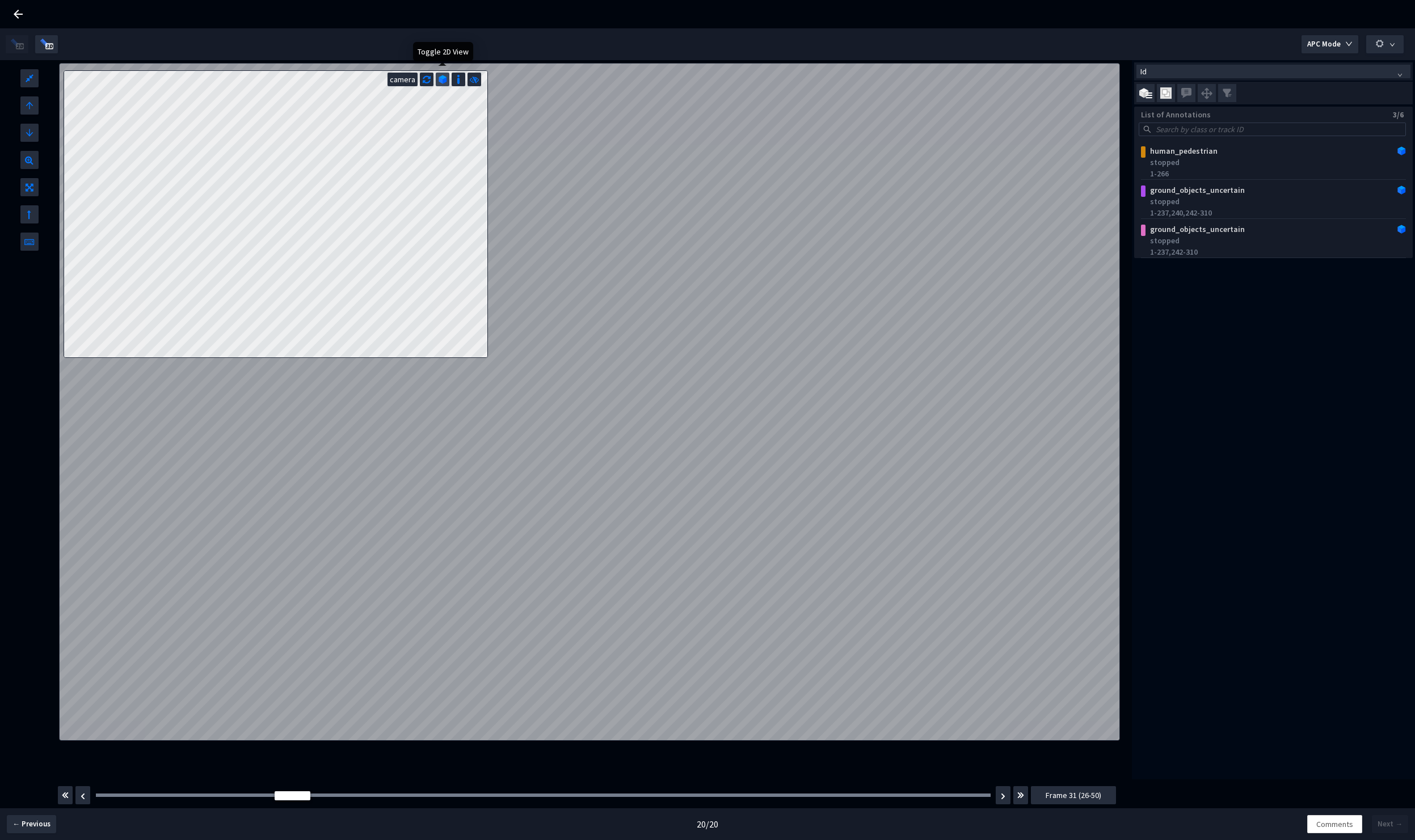
click at [442, 83] on img at bounding box center [443, 79] width 9 height 9
click at [458, 81] on img at bounding box center [458, 79] width 12 height 12
click at [411, 83] on div "camera" at bounding box center [402, 79] width 30 height 14
click at [459, 80] on img at bounding box center [458, 79] width 12 height 12
click at [1188, 187] on div "ground_objects_uncertain" at bounding box center [1250, 190] width 209 height 12
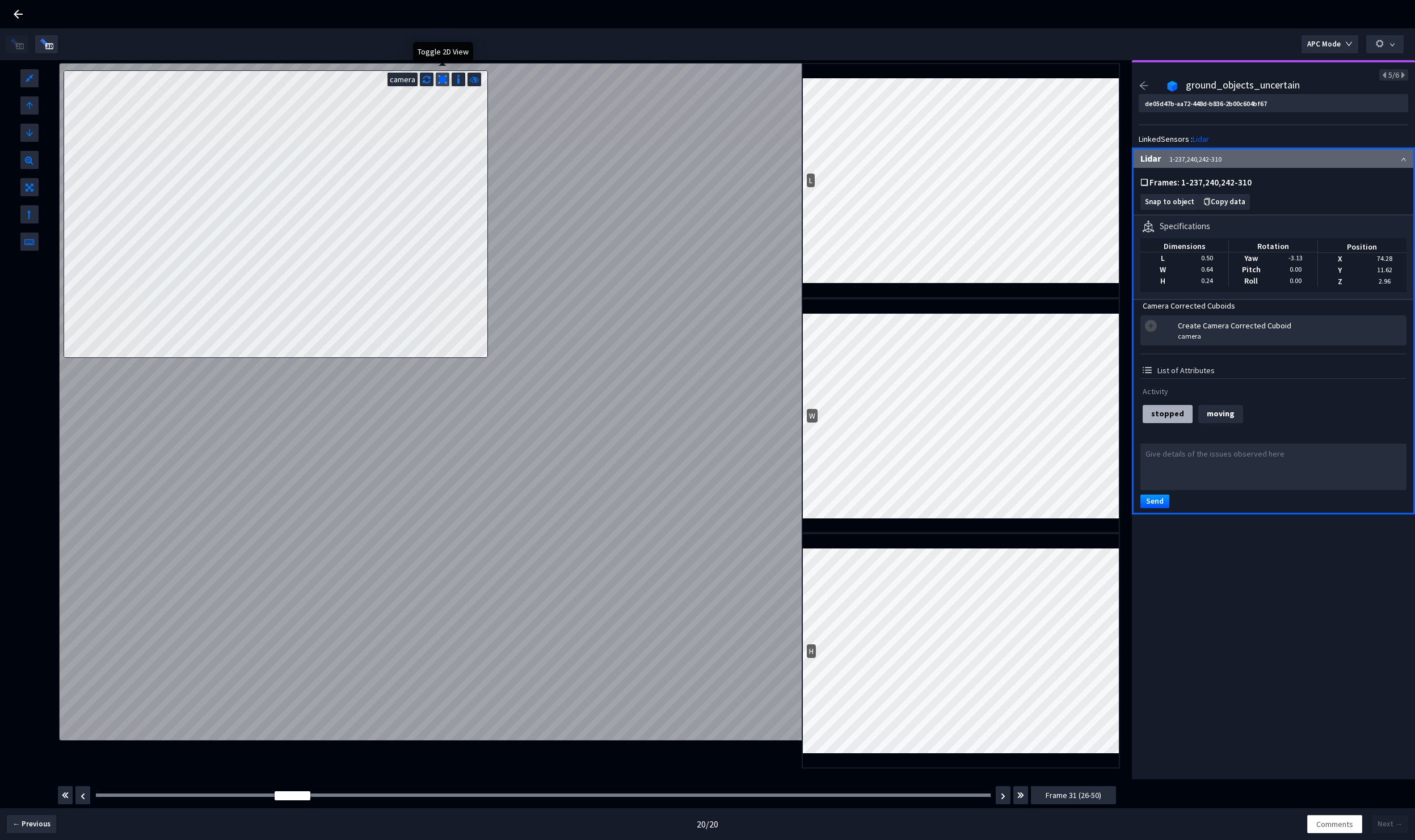
click at [443, 81] on img at bounding box center [442, 79] width 9 height 9
click at [1001, 796] on button "button" at bounding box center [1003, 795] width 15 height 18
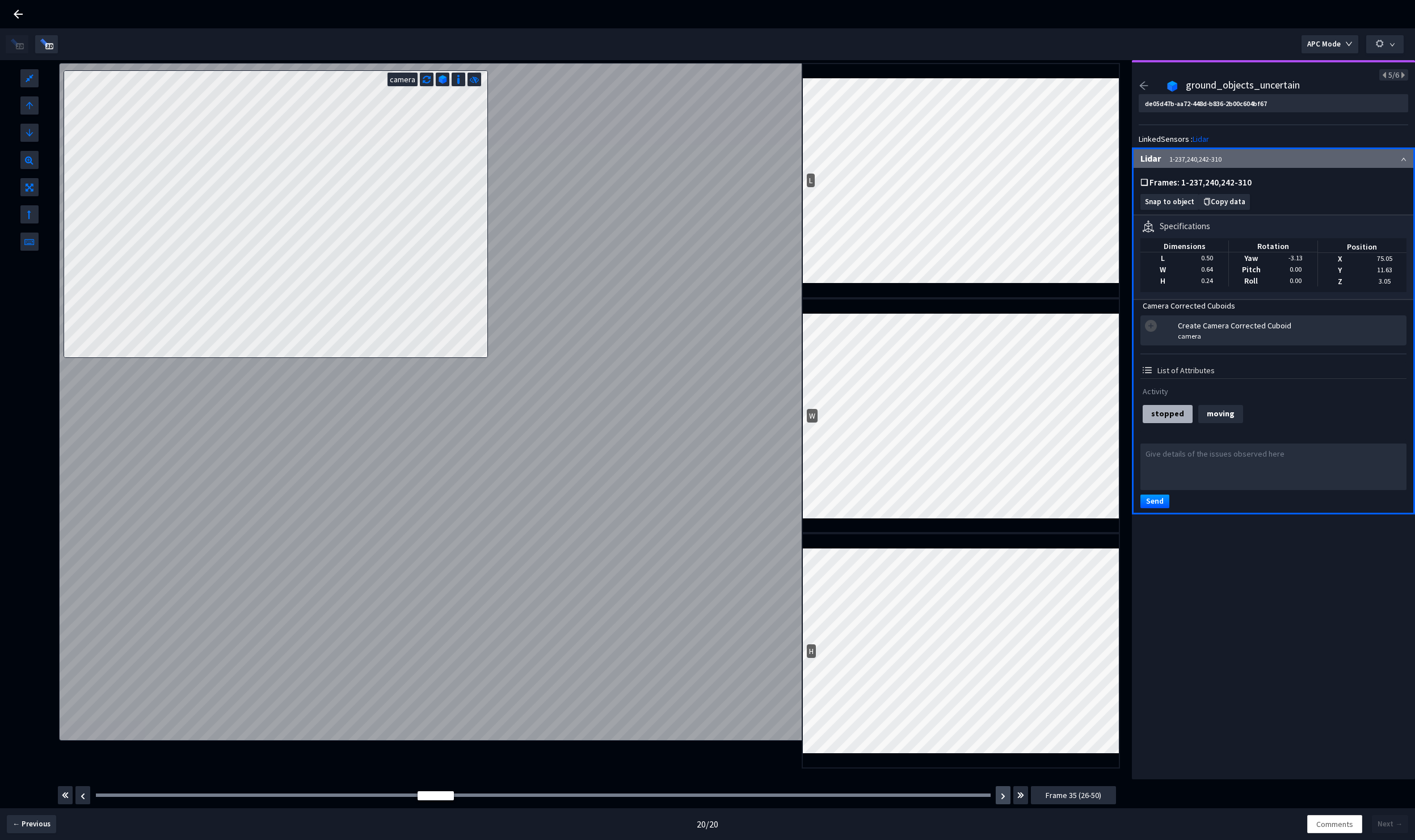
click at [1001, 796] on button "button" at bounding box center [1003, 795] width 15 height 18
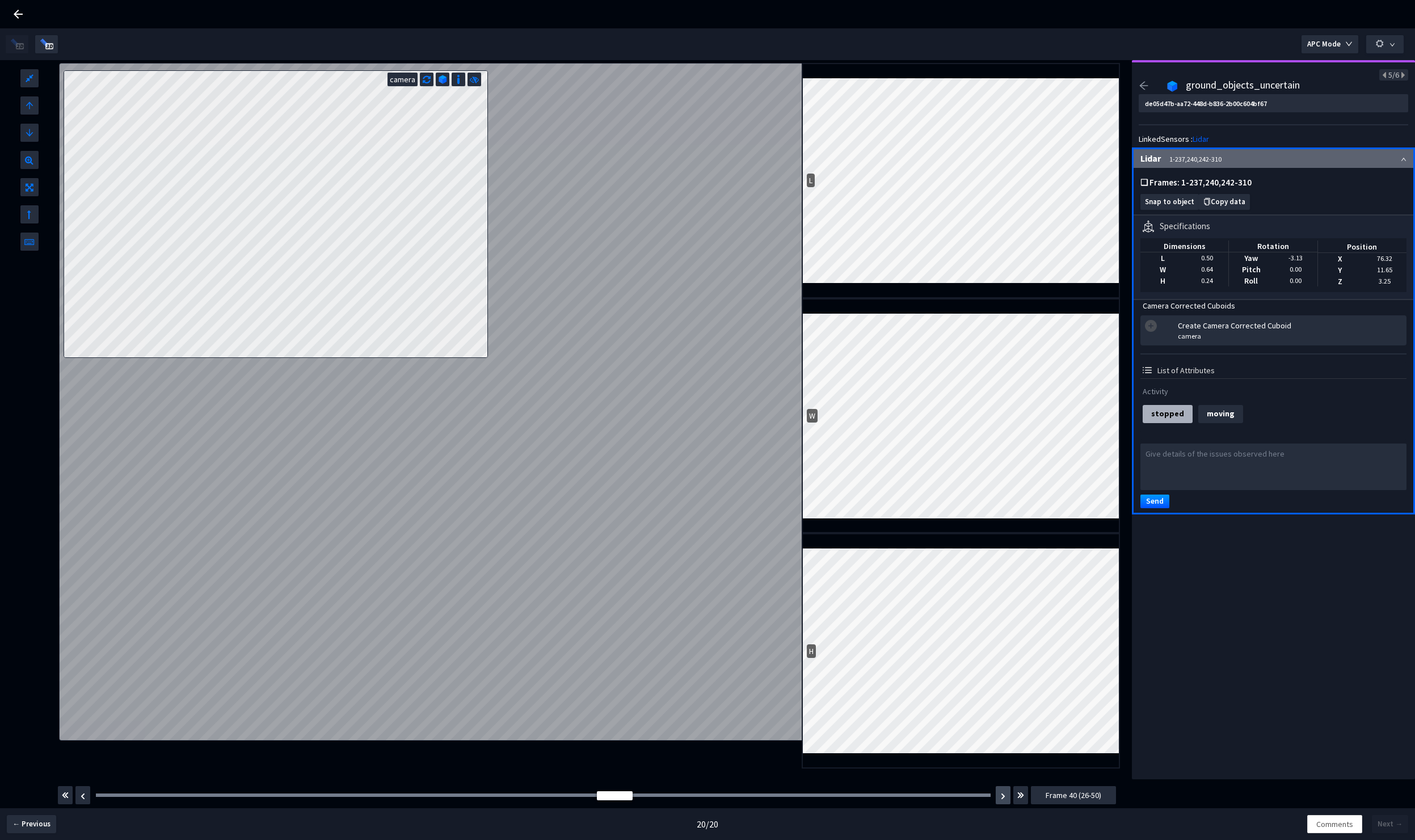
click at [1001, 796] on button "button" at bounding box center [1003, 795] width 15 height 18
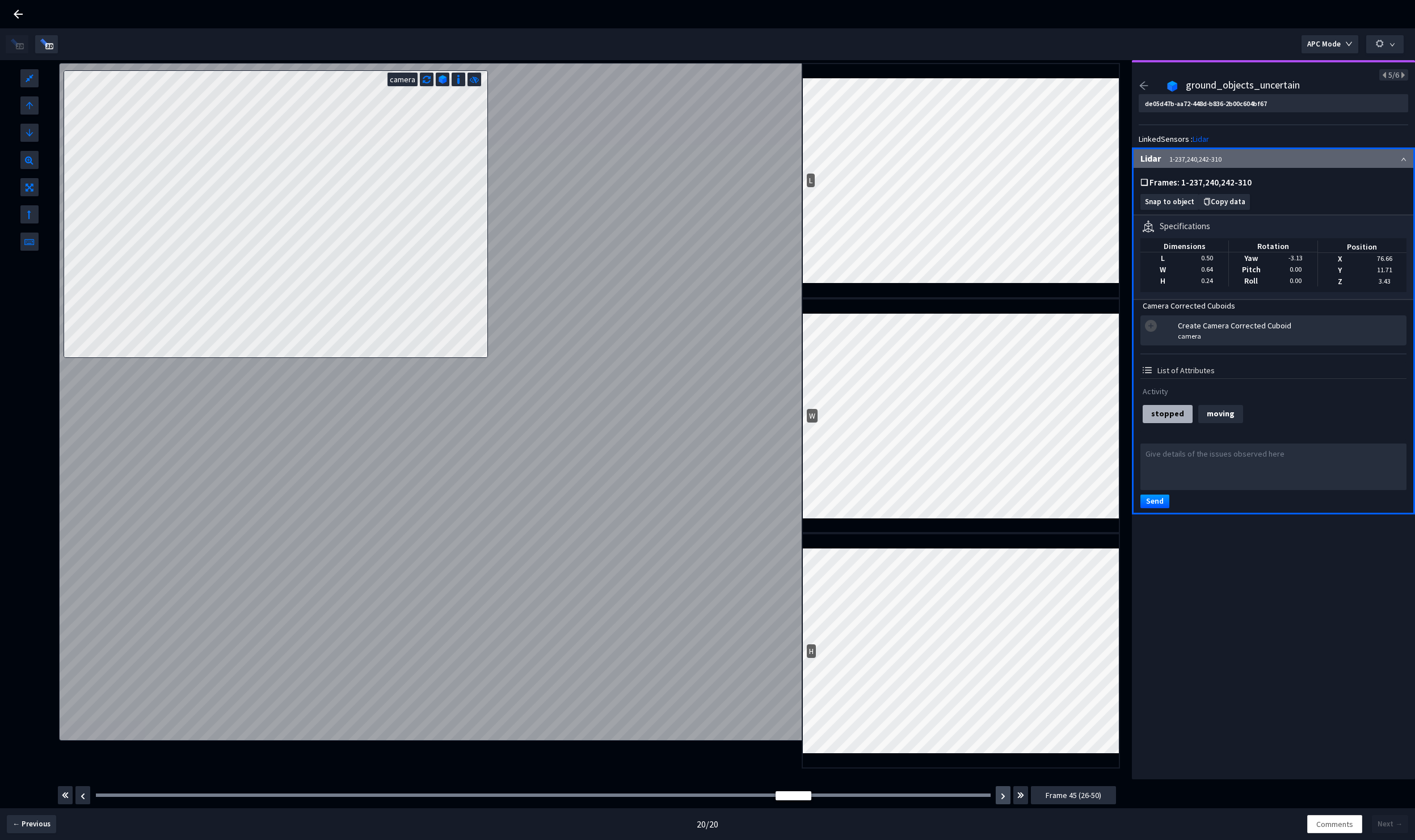
click at [1001, 796] on button "button" at bounding box center [1003, 795] width 15 height 18
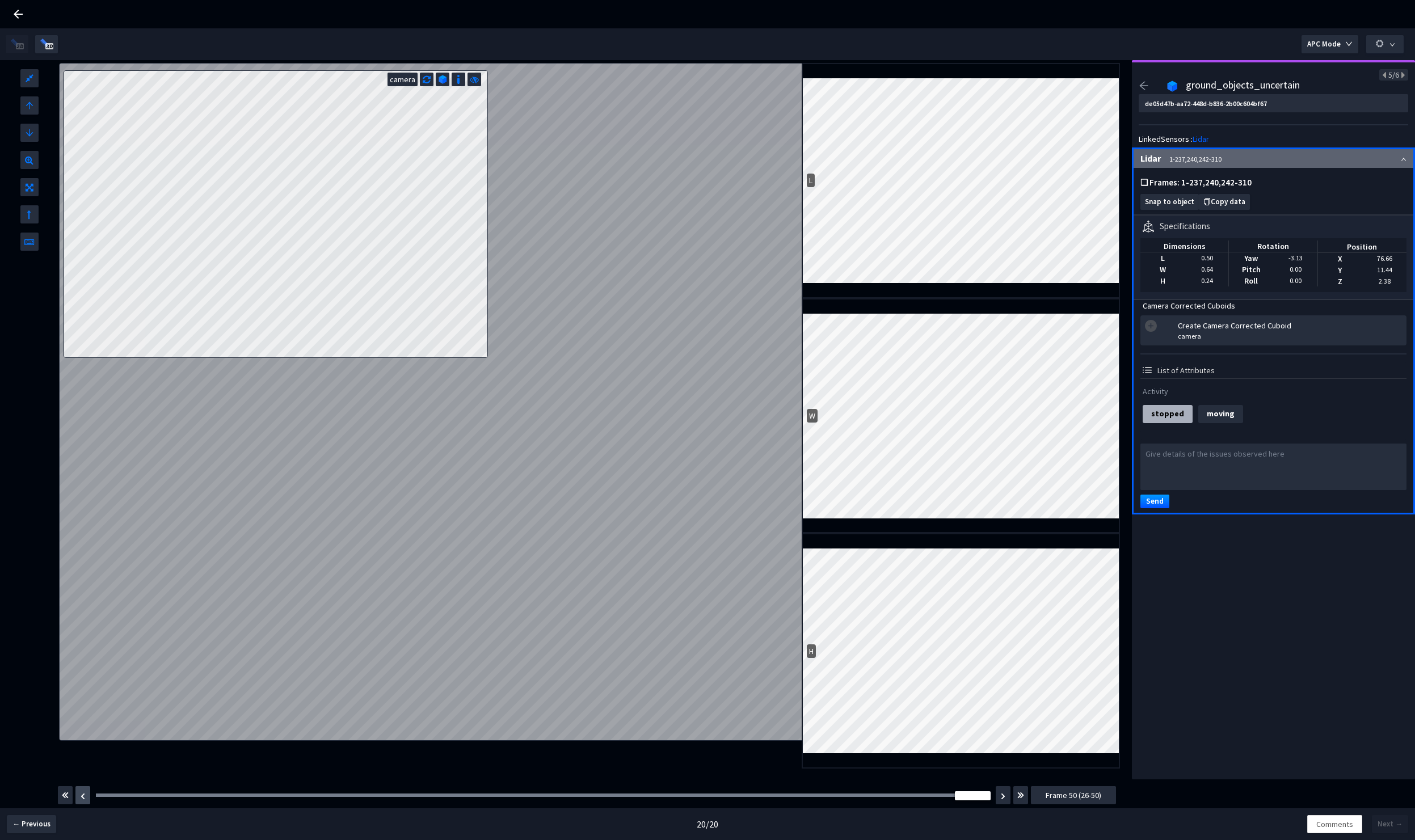
click at [85, 795] on img "button" at bounding box center [83, 797] width 5 height 7
click at [85, 795] on img "button" at bounding box center [83, 797] width 5 height 7
click at [998, 796] on button "button" at bounding box center [1003, 795] width 15 height 18
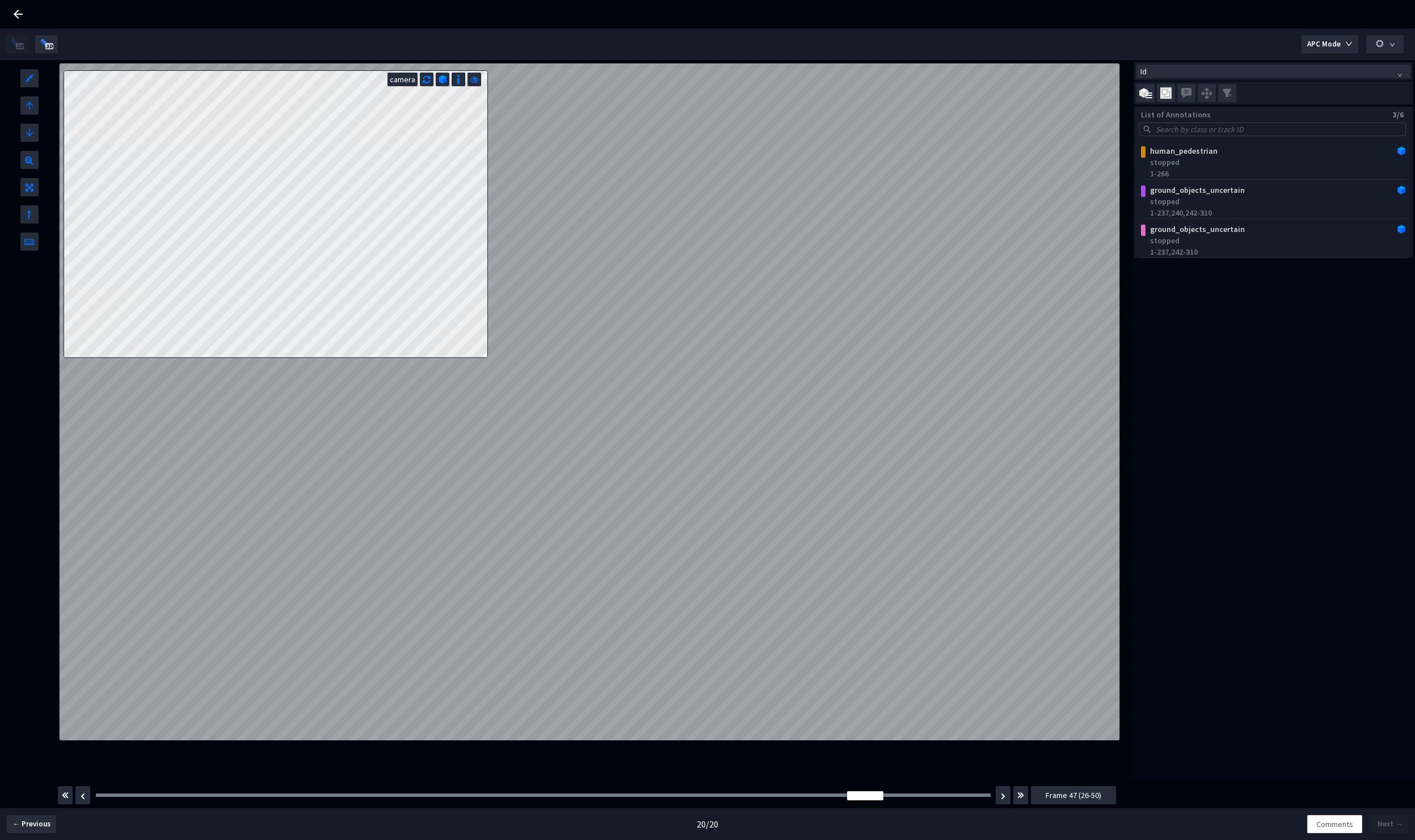
click at [1180, 458] on div "Id List of Annotations 3/6 human_pedestrian stopped 1-266 ground_objects_uncert…" at bounding box center [1274, 420] width 283 height 720
click at [1213, 235] on div "stopped" at bounding box center [1276, 240] width 251 height 12
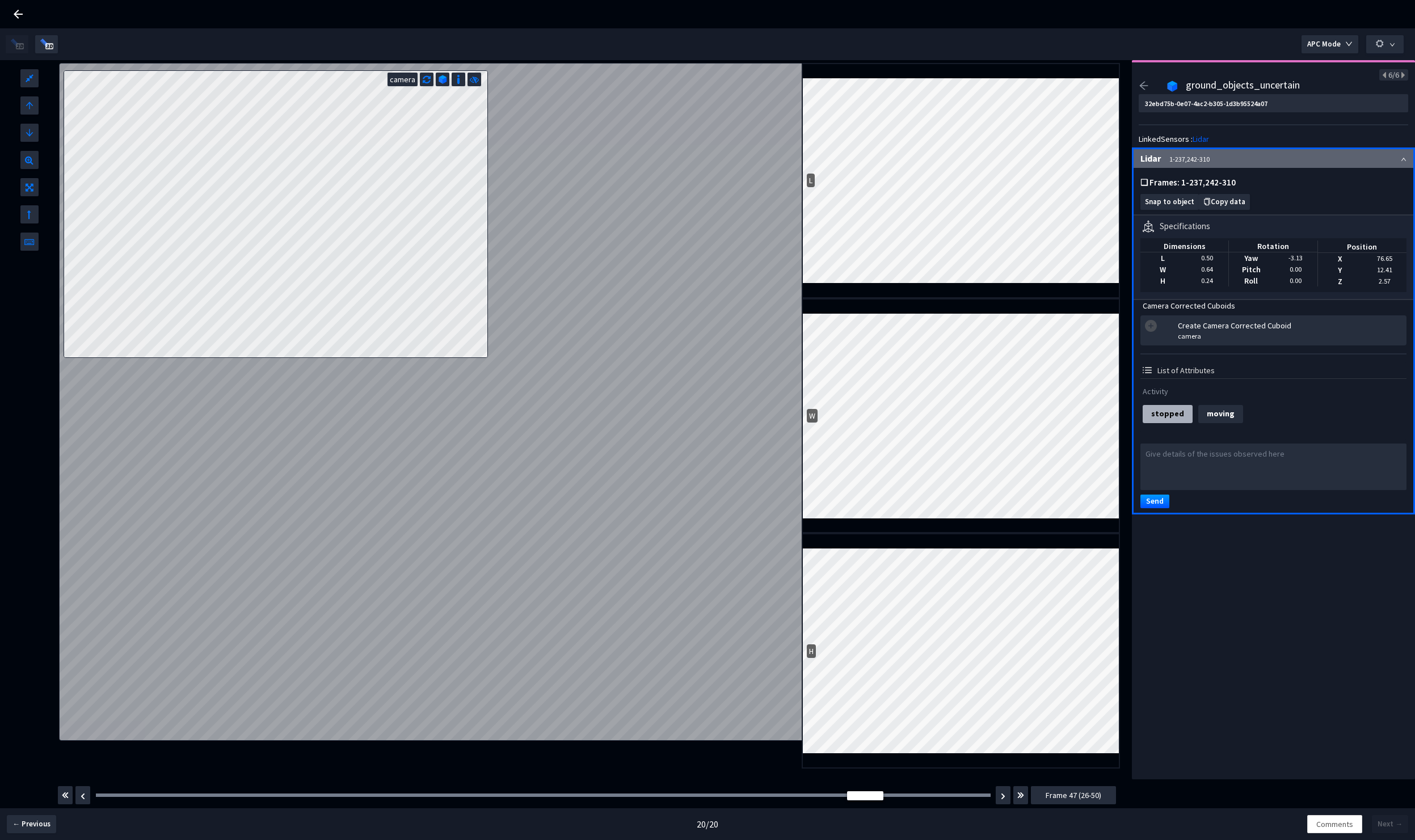
drag, startPoint x: 1034, startPoint y: 310, endPoint x: 967, endPoint y: 285, distance: 71.5
click at [990, 300] on div "W" at bounding box center [961, 416] width 318 height 236
click at [952, 300] on div "W" at bounding box center [961, 416] width 318 height 236
